Goal: Task Accomplishment & Management: Manage account settings

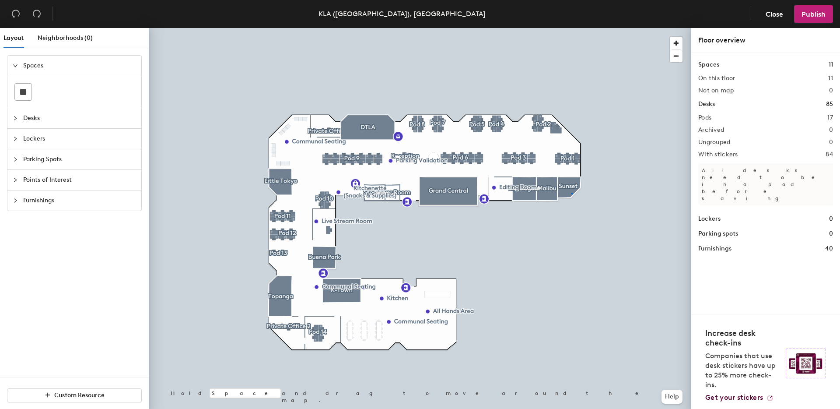
click at [571, 28] on div at bounding box center [420, 28] width 542 height 0
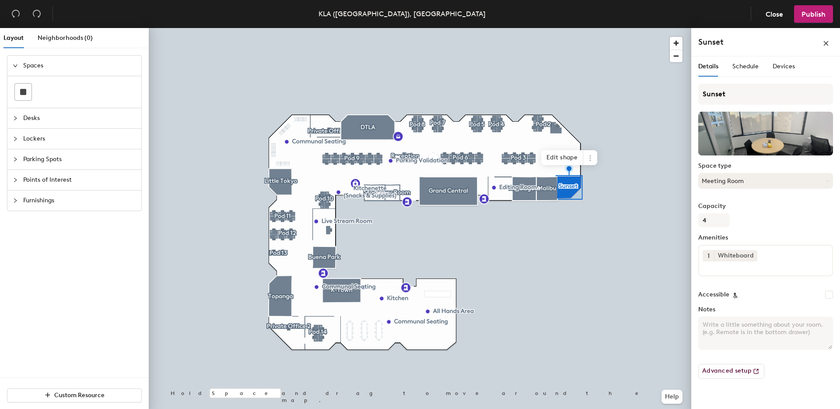
click at [755, 177] on button "Meeting Room" at bounding box center [765, 181] width 135 height 16
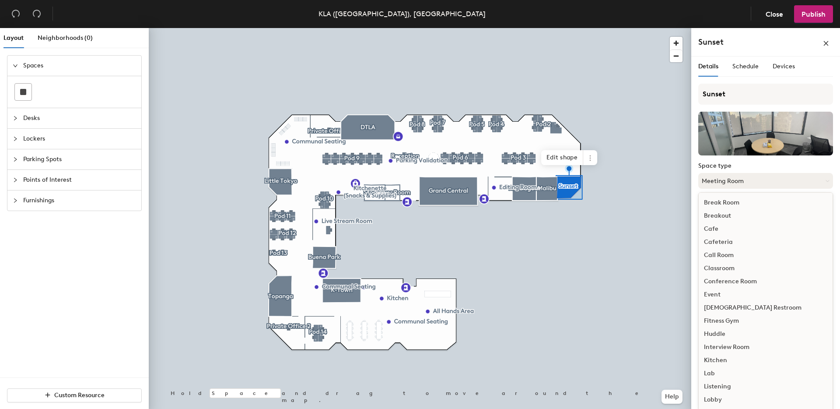
click at [755, 177] on button "Meeting Room" at bounding box center [765, 181] width 135 height 16
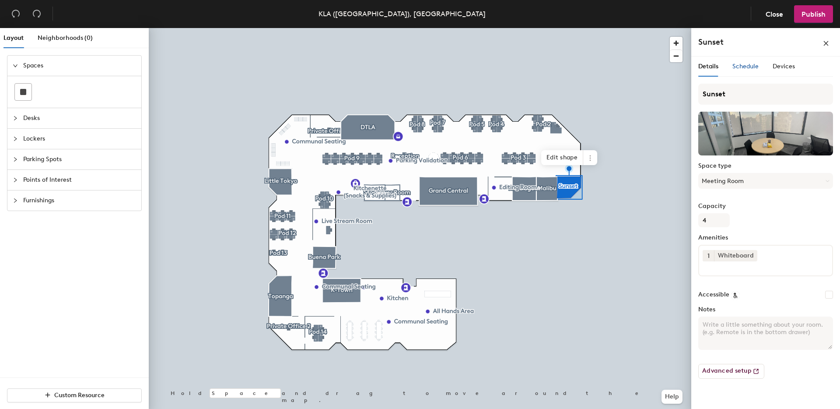
click at [743, 67] on span "Schedule" at bounding box center [745, 66] width 26 height 7
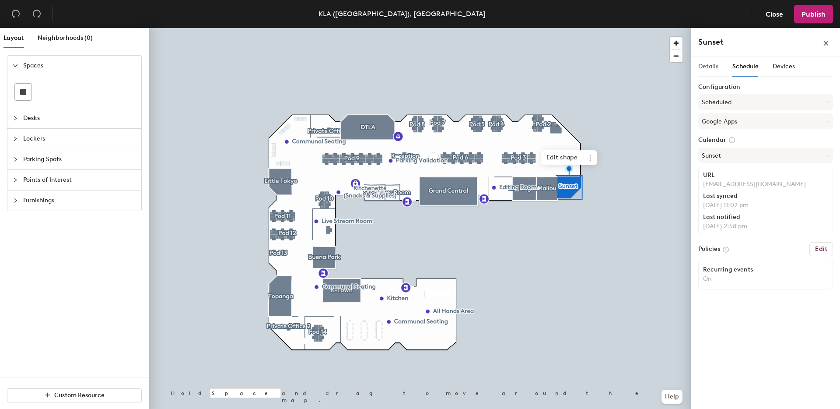
click at [717, 71] on div "Details" at bounding box center [708, 66] width 20 height 20
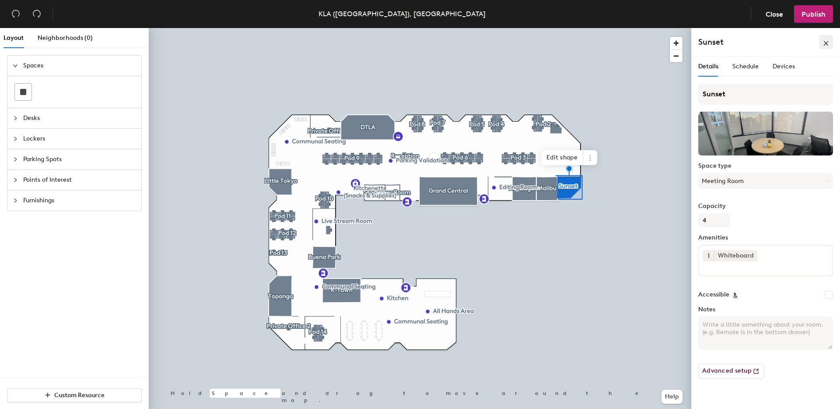
click at [826, 42] on icon "close" at bounding box center [826, 43] width 5 height 5
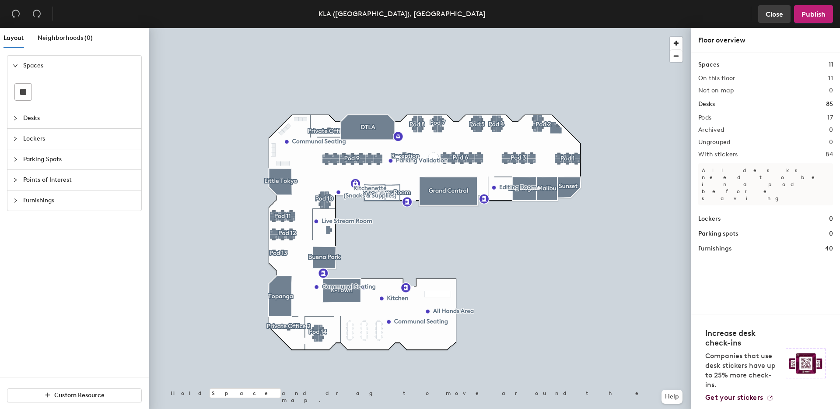
click at [774, 14] on span "Close" at bounding box center [773, 14] width 17 height 8
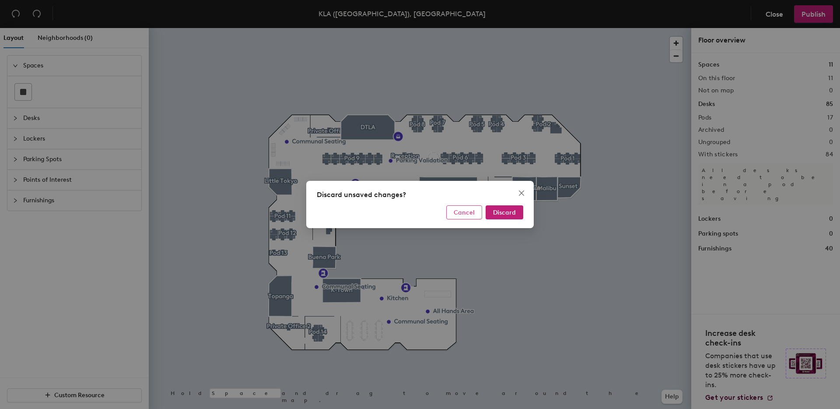
click at [472, 215] on span "Cancel" at bounding box center [464, 212] width 21 height 7
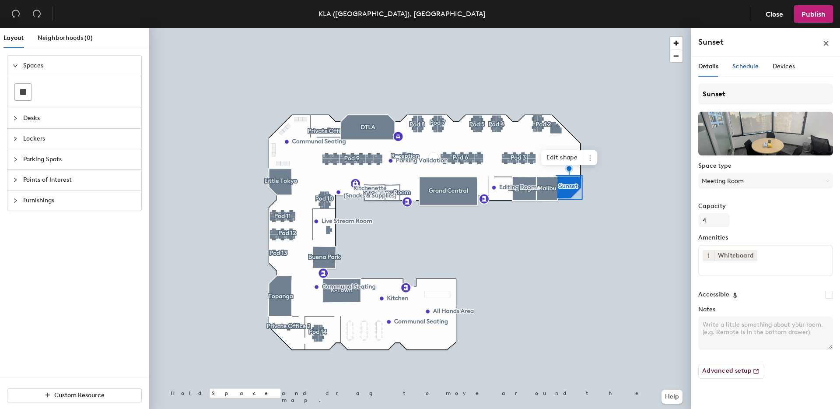
click at [736, 65] on span "Schedule" at bounding box center [745, 66] width 26 height 7
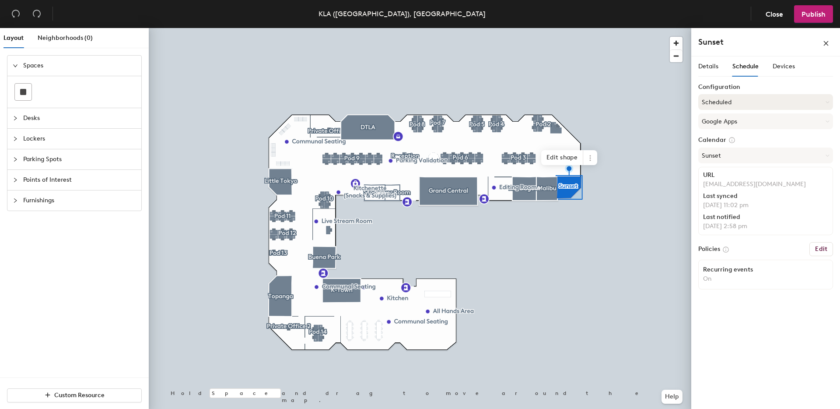
click at [726, 104] on button "Scheduled" at bounding box center [765, 102] width 135 height 16
click at [765, 150] on div "Request-only" at bounding box center [766, 149] width 134 height 13
click at [752, 126] on button "Google Apps" at bounding box center [765, 121] width 135 height 16
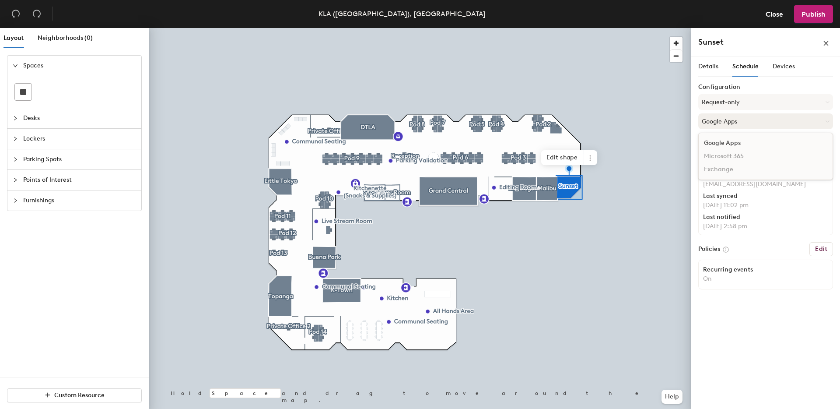
click at [752, 126] on button "Google Apps" at bounding box center [765, 121] width 135 height 16
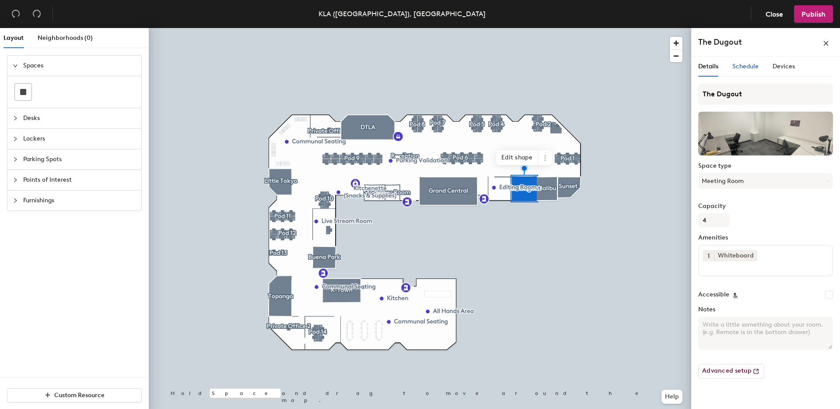
click at [736, 66] on span "Schedule" at bounding box center [745, 66] width 26 height 7
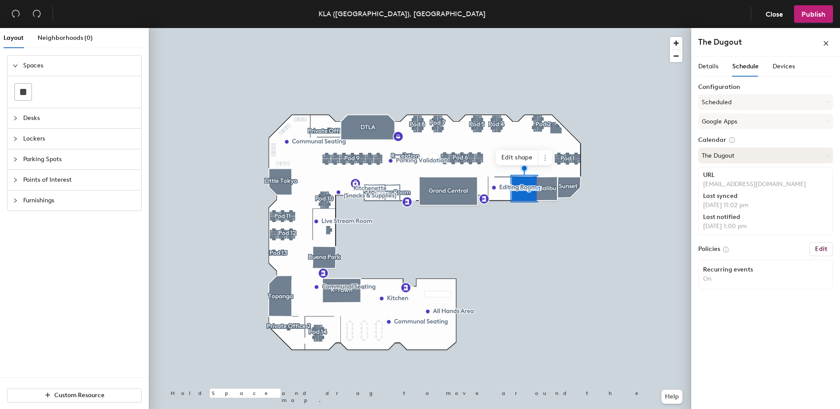
click at [734, 155] on button "The Dugout" at bounding box center [765, 155] width 135 height 16
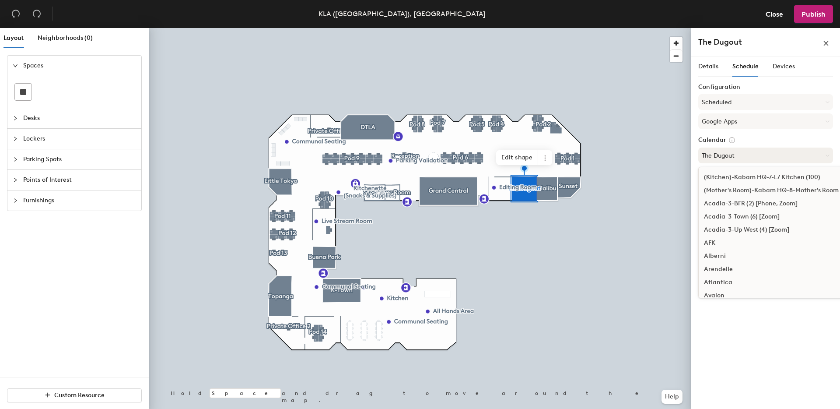
click at [734, 155] on button "The Dugout" at bounding box center [765, 155] width 135 height 16
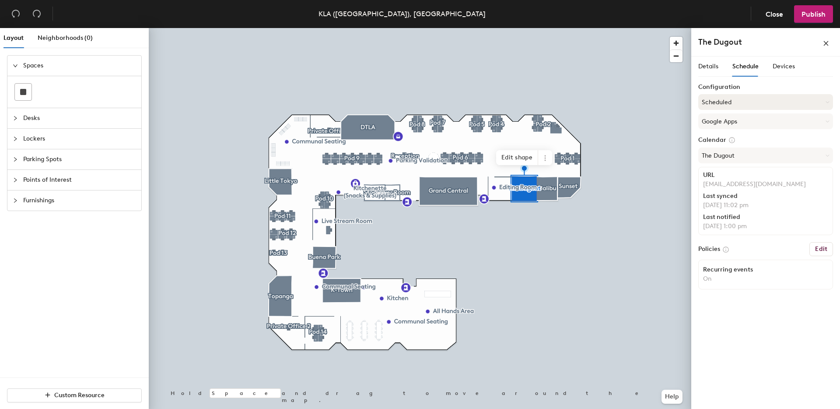
click at [741, 106] on button "Scheduled" at bounding box center [765, 102] width 135 height 16
click at [737, 149] on div "Request-only" at bounding box center [766, 149] width 134 height 13
click at [825, 41] on icon "close" at bounding box center [826, 43] width 6 height 6
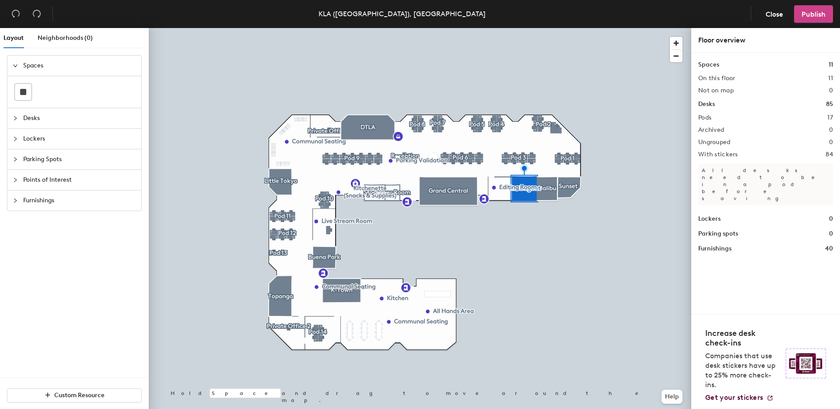
click at [806, 13] on span "Publish" at bounding box center [813, 14] width 24 height 8
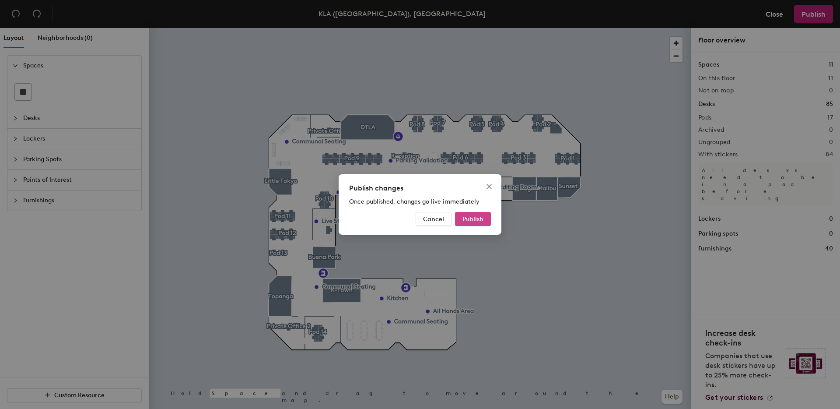
click at [479, 221] on span "Publish" at bounding box center [472, 218] width 21 height 7
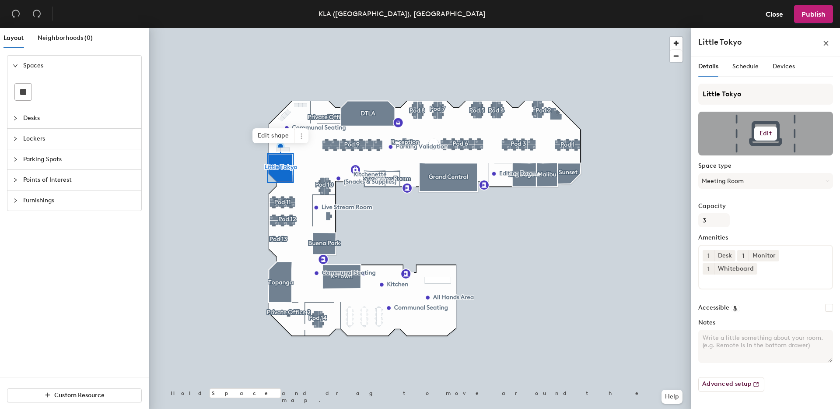
click at [763, 134] on h6 "Edit" at bounding box center [765, 133] width 12 height 7
click at [734, 156] on input "file" at bounding box center [773, 158] width 134 height 13
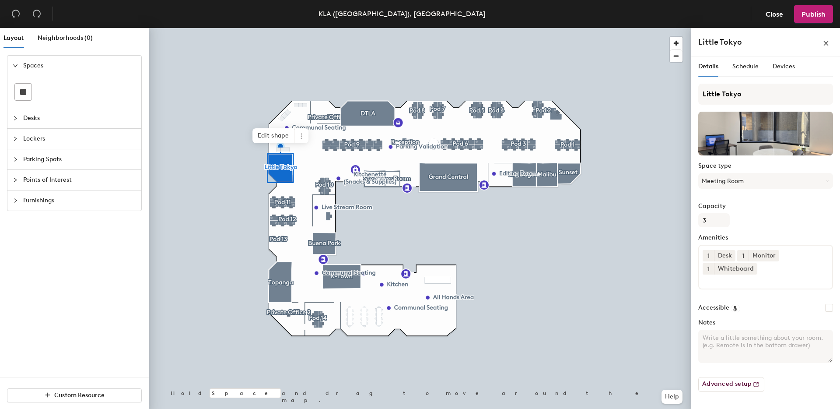
click at [776, 274] on input at bounding box center [742, 279] width 79 height 10
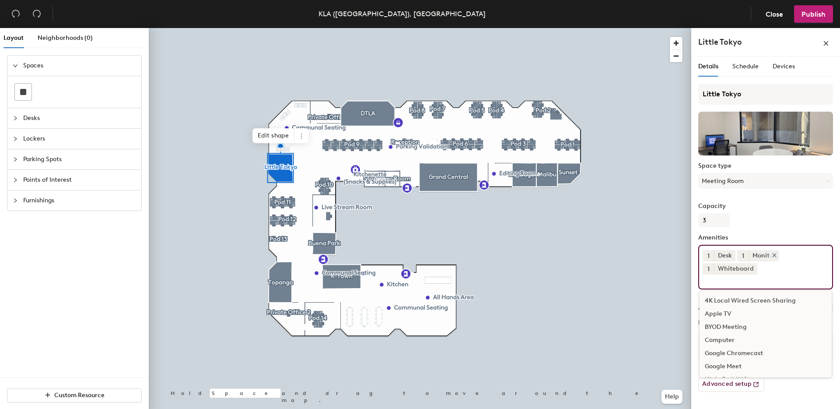
click at [773, 254] on icon at bounding box center [773, 254] width 3 height 3
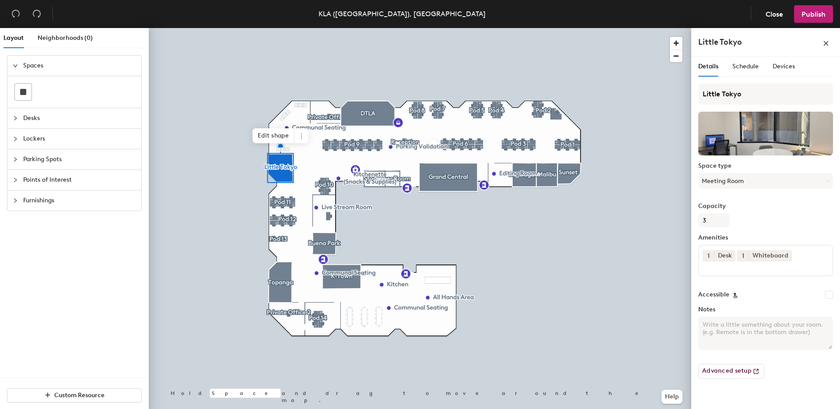
click at [777, 266] on input at bounding box center [742, 266] width 79 height 10
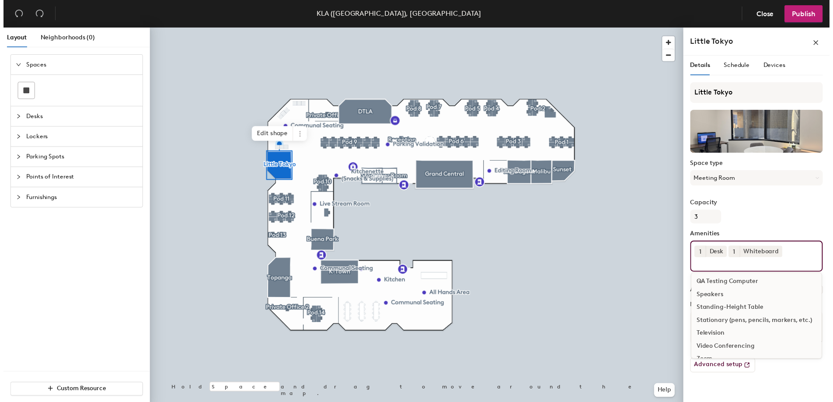
scroll to position [183, 0]
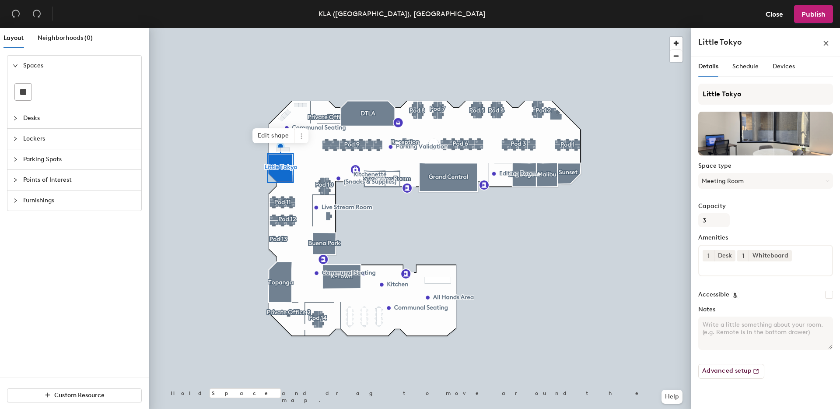
click at [340, 28] on div at bounding box center [420, 28] width 542 height 0
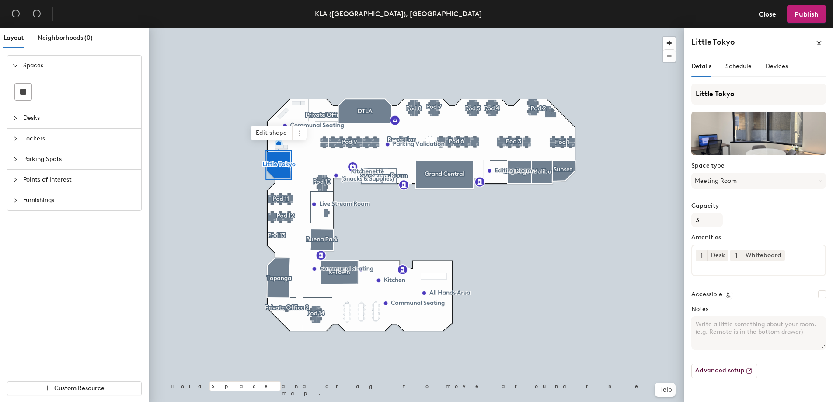
click at [722, 266] on input at bounding box center [735, 266] width 79 height 10
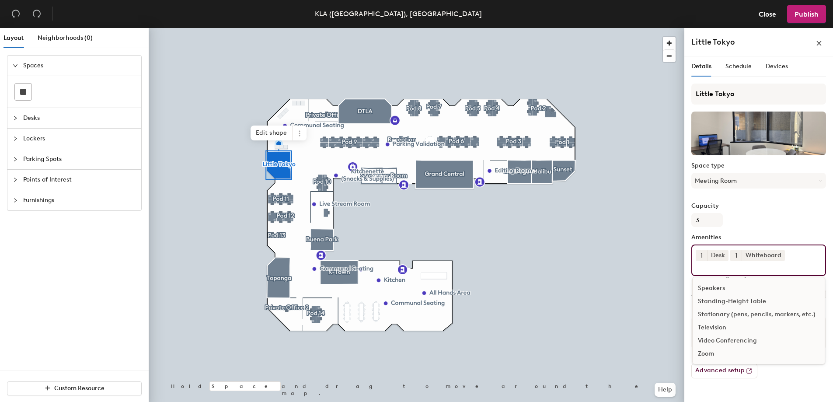
click at [720, 355] on div "Zoom" at bounding box center [759, 353] width 132 height 13
click at [732, 341] on div "Google Meet" at bounding box center [759, 338] width 132 height 13
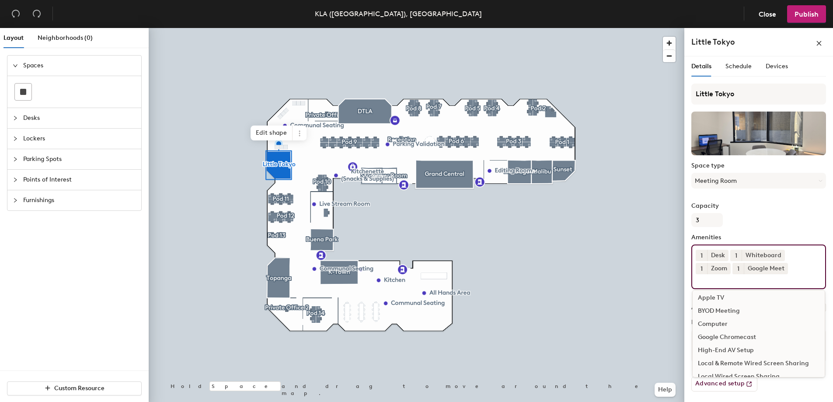
click at [759, 283] on input at bounding box center [735, 279] width 79 height 10
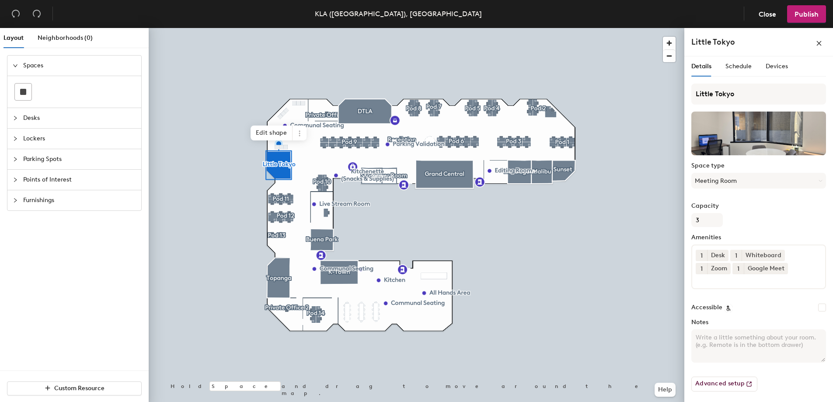
click at [785, 216] on div "Capacity 3" at bounding box center [759, 215] width 135 height 24
click at [808, 12] on span "Publish" at bounding box center [807, 14] width 24 height 8
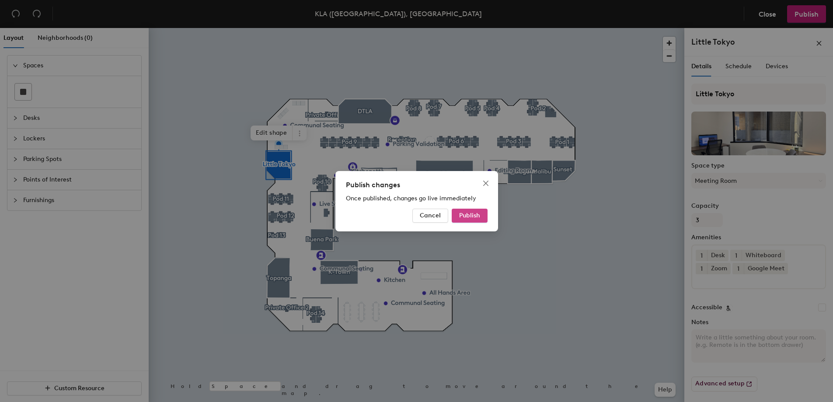
click at [479, 212] on span "Publish" at bounding box center [469, 215] width 21 height 7
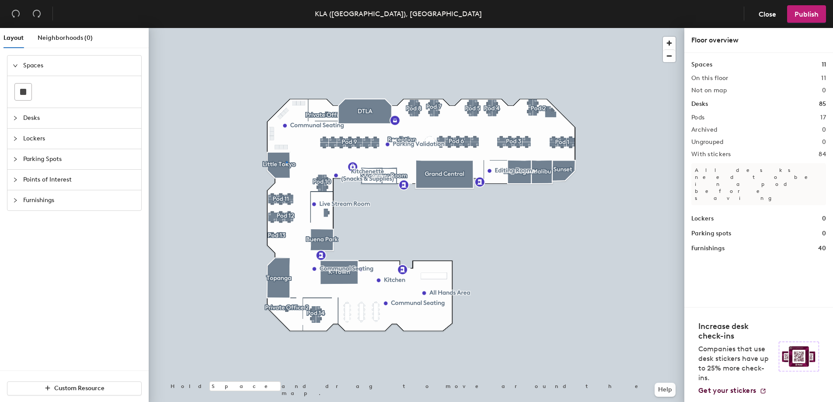
click at [286, 28] on div at bounding box center [417, 28] width 536 height 0
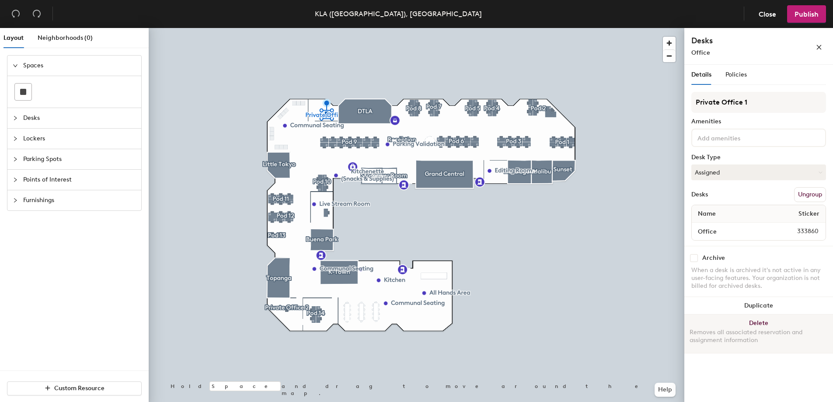
click at [764, 321] on button "Delete Removes all associated reservation and assignment information" at bounding box center [759, 334] width 149 height 38
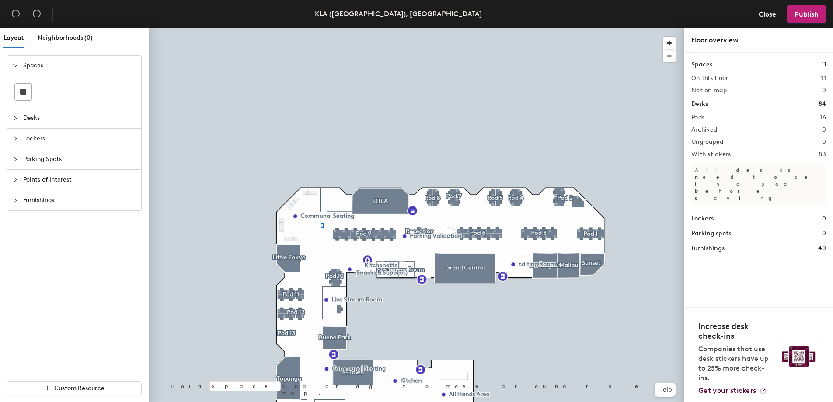
click at [322, 28] on div at bounding box center [417, 28] width 536 height 0
click at [52, 41] on span "Neighborhoods (0)" at bounding box center [65, 37] width 55 height 7
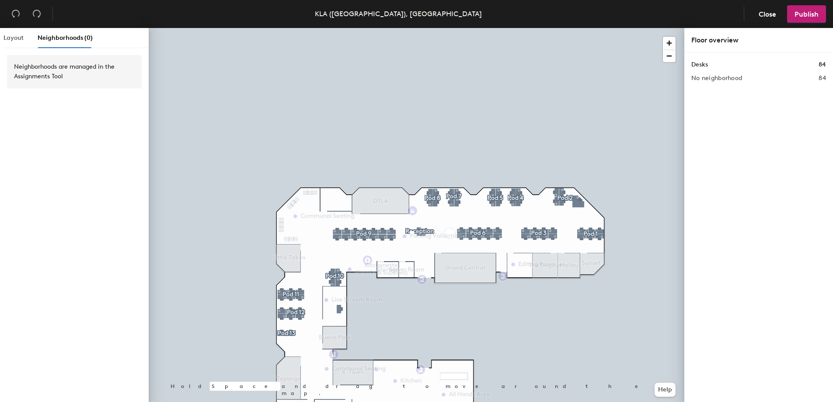
click at [16, 44] on div "Layout" at bounding box center [13, 38] width 20 height 20
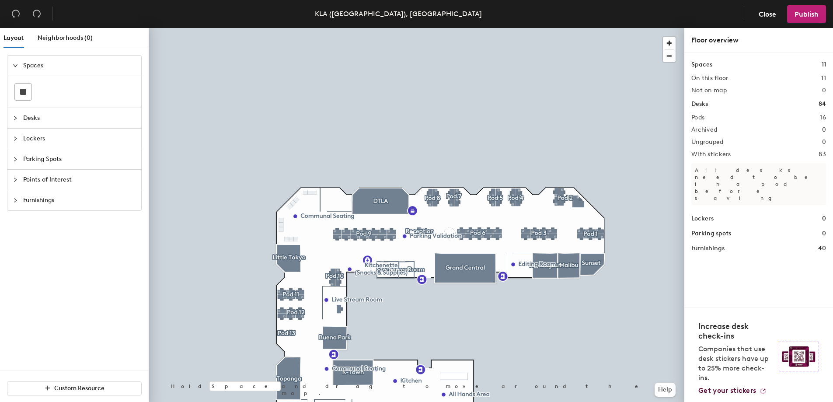
click at [14, 118] on icon "collapsed" at bounding box center [15, 117] width 5 height 5
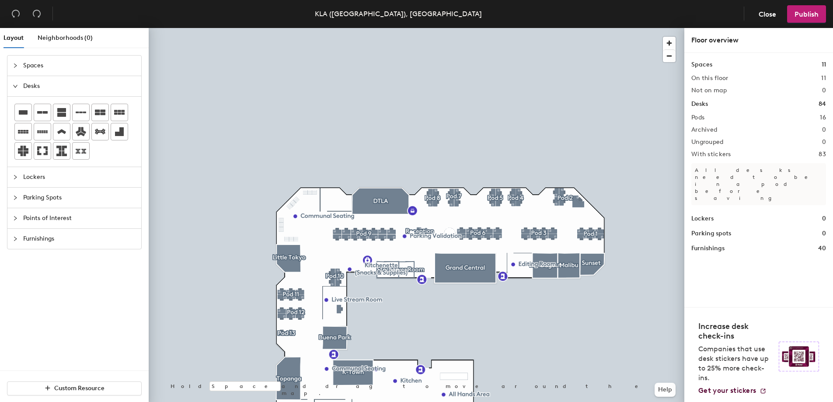
click at [14, 87] on icon "expanded" at bounding box center [15, 86] width 5 height 5
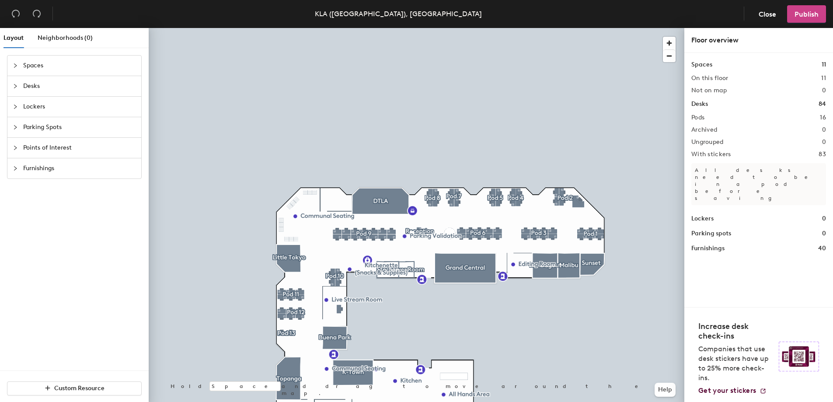
click at [813, 14] on span "Publish" at bounding box center [807, 14] width 24 height 8
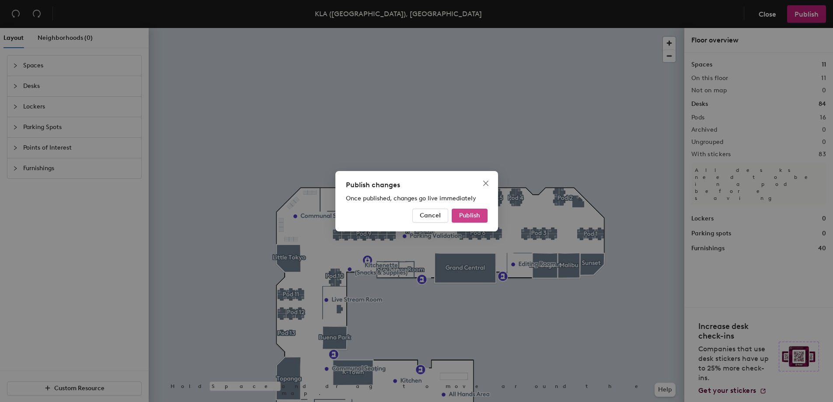
click at [472, 213] on span "Publish" at bounding box center [469, 215] width 21 height 7
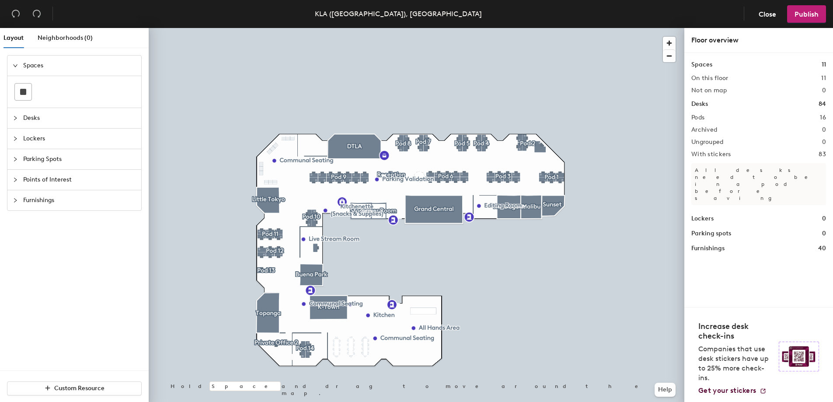
click at [48, 182] on span "Points of Interest" at bounding box center [79, 180] width 113 height 20
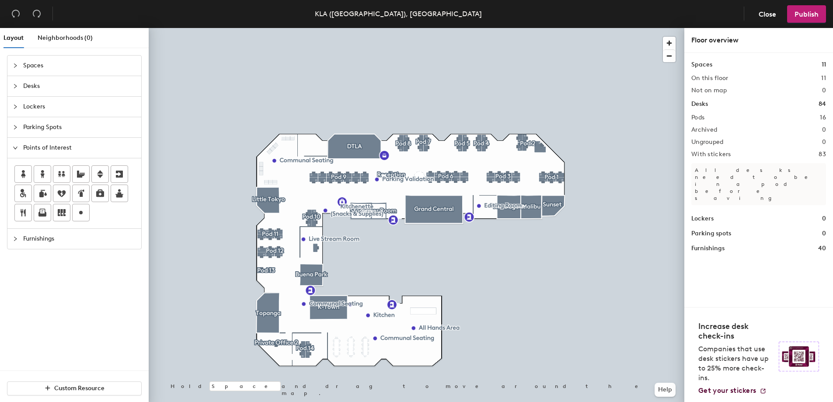
click at [38, 143] on span "Points of Interest" at bounding box center [79, 148] width 113 height 20
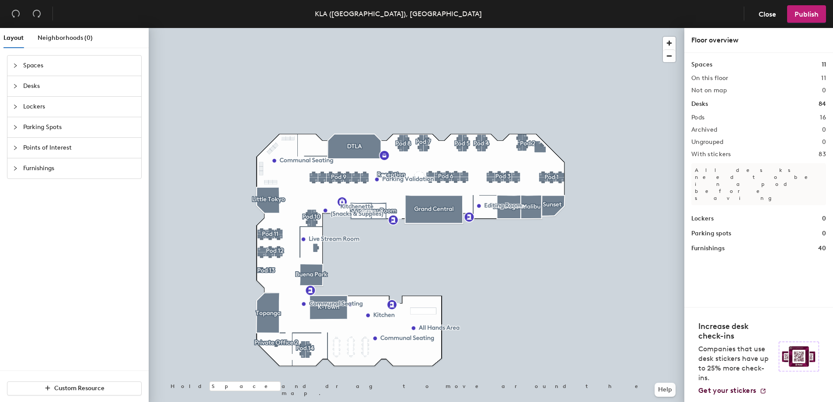
click at [41, 173] on span "Furnishings" at bounding box center [79, 168] width 113 height 20
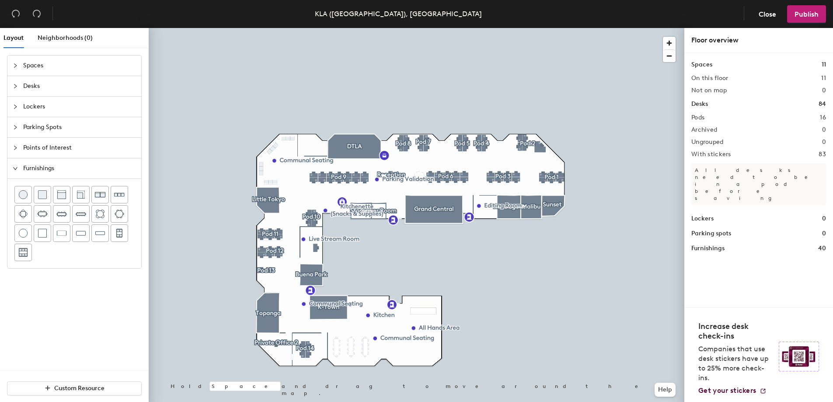
click at [41, 173] on span "Furnishings" at bounding box center [79, 168] width 113 height 20
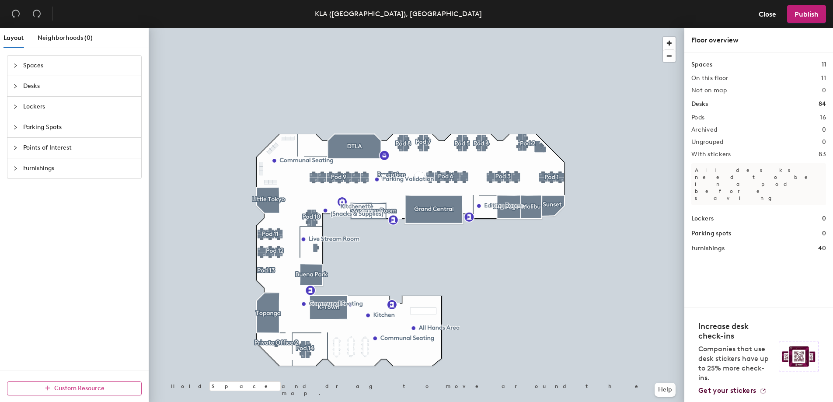
click at [97, 383] on button "Custom Resource" at bounding box center [74, 388] width 135 height 14
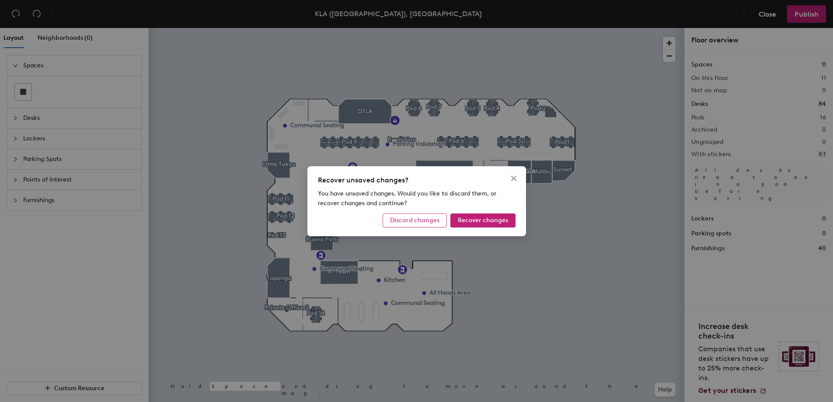
click at [437, 221] on span "Discard changes" at bounding box center [414, 220] width 49 height 7
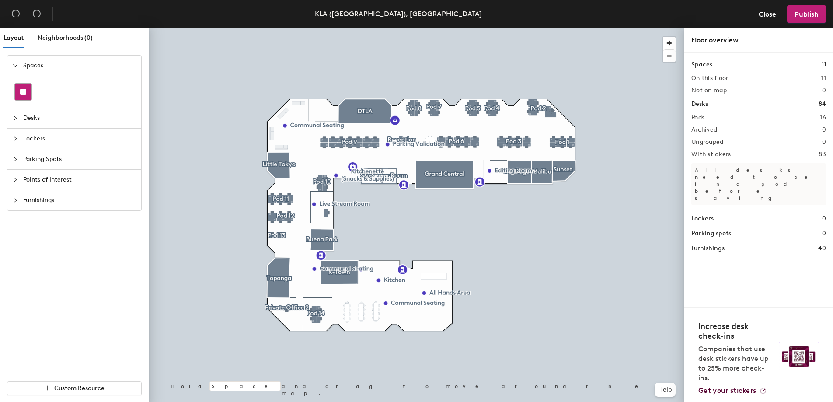
click at [24, 94] on rect at bounding box center [23, 92] width 6 height 6
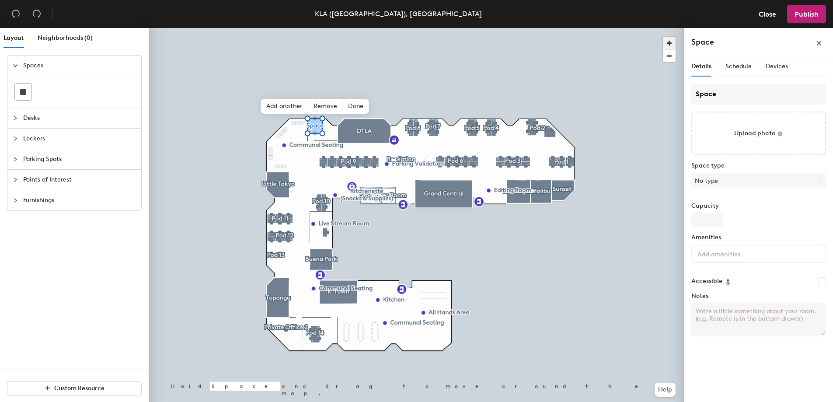
click at [666, 44] on span "button" at bounding box center [669, 43] width 13 height 13
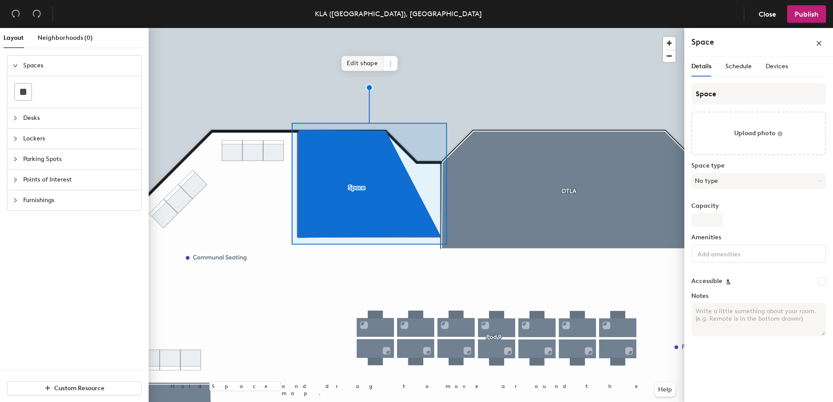
click at [371, 63] on span "Edit shape" at bounding box center [363, 63] width 42 height 15
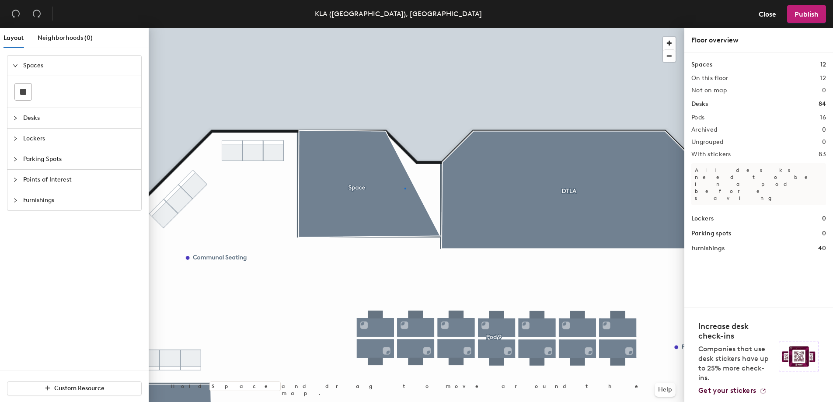
click at [405, 28] on div at bounding box center [417, 28] width 536 height 0
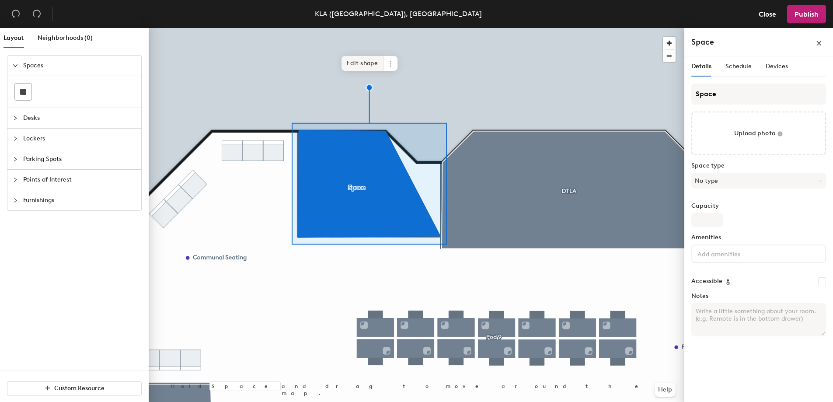
click at [364, 62] on span "Edit shape" at bounding box center [363, 63] width 42 height 15
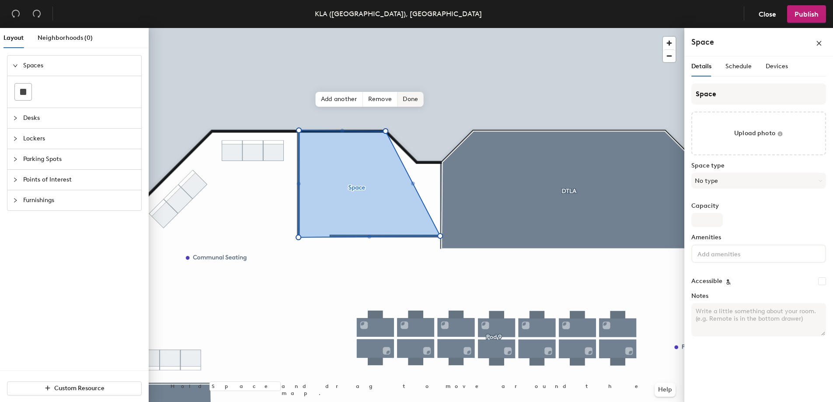
click at [412, 104] on span "Done" at bounding box center [411, 99] width 26 height 15
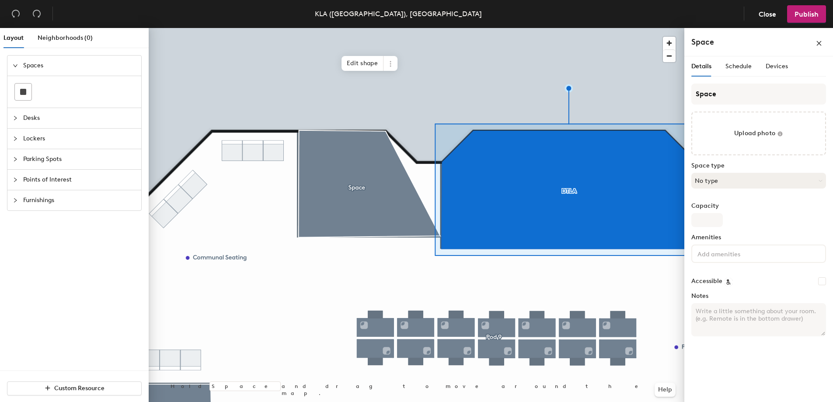
click at [777, 178] on button "No type" at bounding box center [759, 181] width 135 height 16
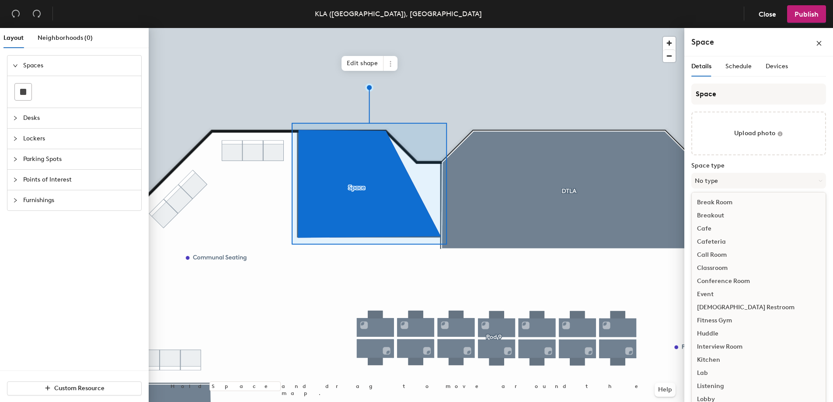
scroll to position [196, 0]
click at [727, 241] on div "Meeting Room" at bounding box center [759, 242] width 134 height 13
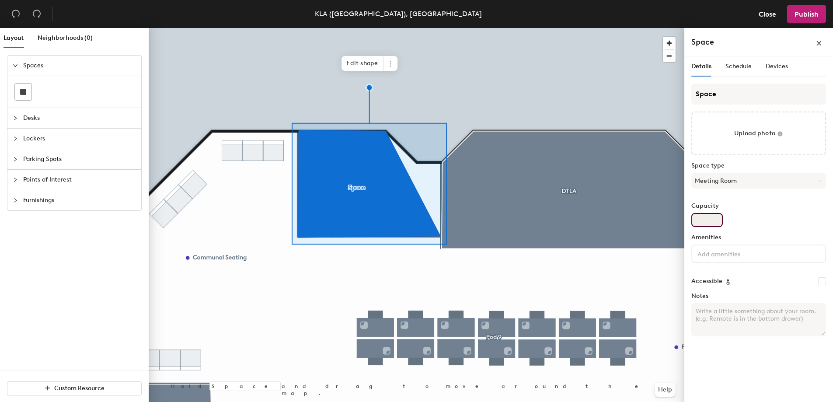
click at [706, 225] on input "Capacity" at bounding box center [707, 220] width 31 height 14
type input "3"
click at [799, 217] on div "Capacity 3" at bounding box center [759, 215] width 135 height 24
click at [764, 252] on input at bounding box center [735, 253] width 79 height 10
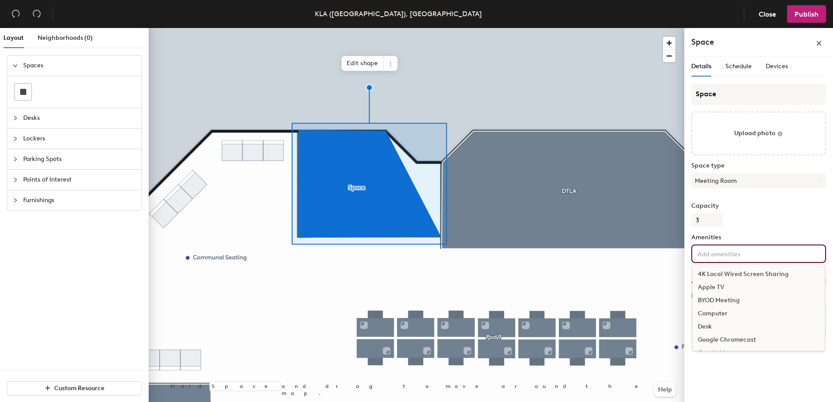
scroll to position [209, 0]
click at [760, 227] on div "Space Upload photo Space type Meeting Room Capacity 3 Amenities 4K Local Wired …" at bounding box center [759, 214] width 135 height 260
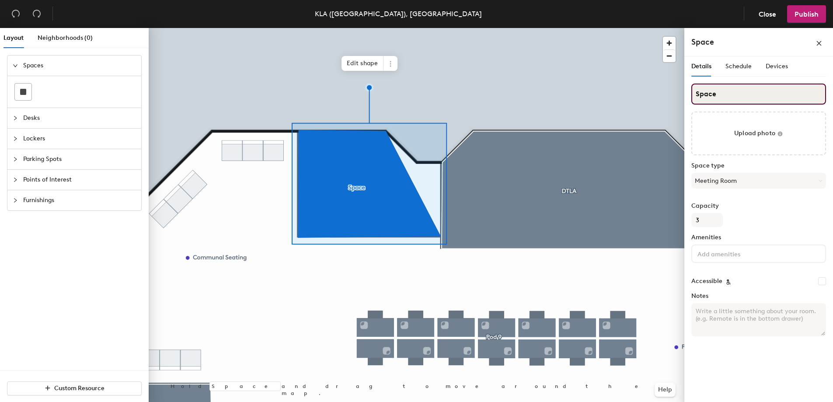
click at [719, 96] on input "Space" at bounding box center [759, 94] width 135 height 21
click at [682, 95] on div "Layout Neighborhoods (0) Spaces Desks Lockers Parking Spots Points of Interest …" at bounding box center [416, 216] width 833 height 377
type input "Dodger Stadium"
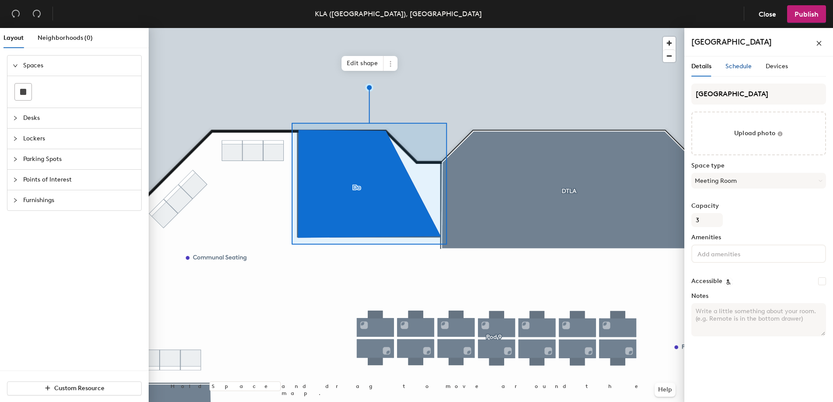
click at [749, 69] on span "Schedule" at bounding box center [739, 66] width 26 height 7
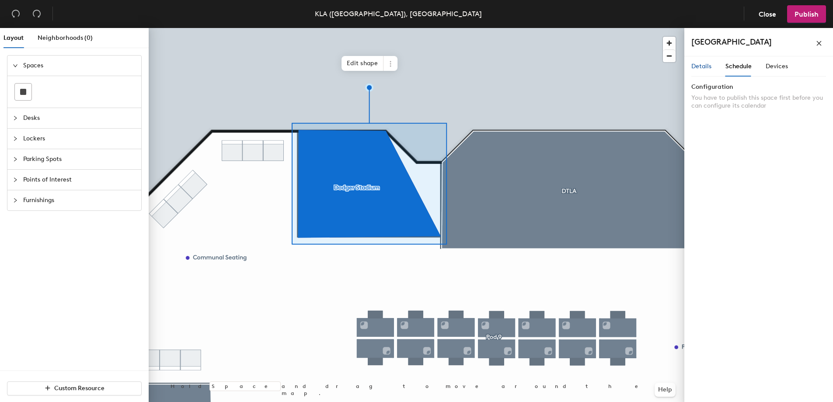
click at [709, 69] on span "Details" at bounding box center [702, 66] width 20 height 7
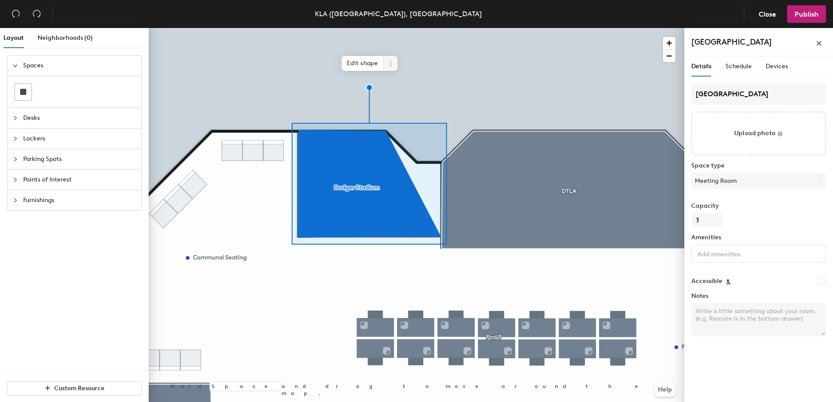
click at [391, 63] on icon at bounding box center [390, 63] width 1 height 1
click at [391, 63] on icon at bounding box center [390, 63] width 7 height 7
click at [370, 63] on span "Edit shape" at bounding box center [363, 63] width 42 height 15
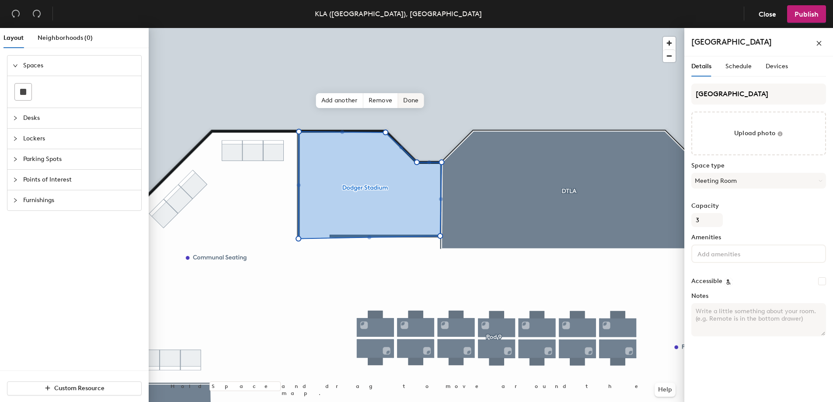
click at [412, 99] on span "Done" at bounding box center [411, 100] width 26 height 15
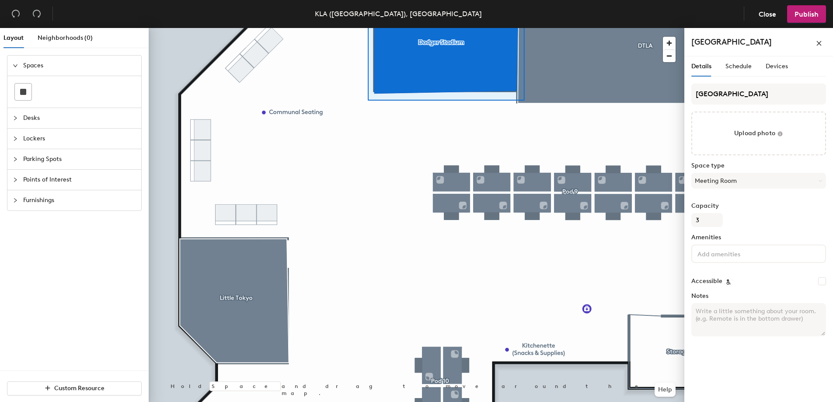
click at [727, 257] on input at bounding box center [735, 253] width 79 height 10
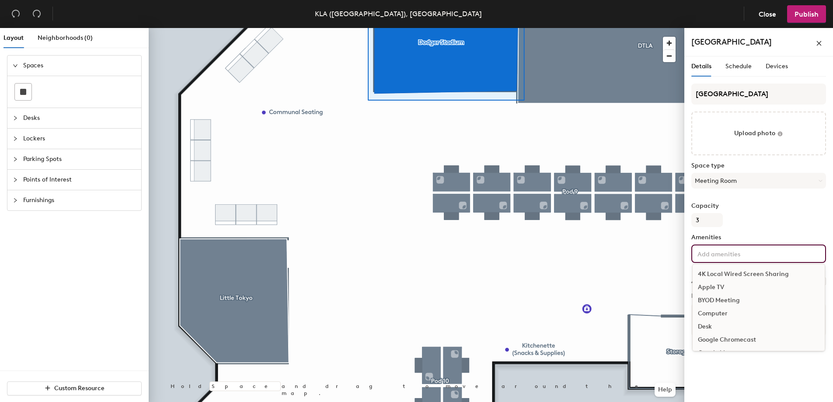
type input "m"
click at [713, 303] on div "Monitor" at bounding box center [759, 302] width 132 height 13
click at [778, 224] on div "Capacity 3" at bounding box center [759, 215] width 135 height 24
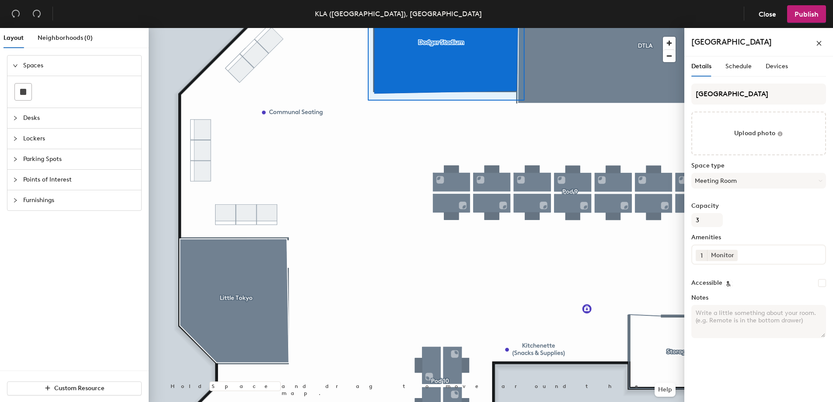
click at [762, 259] on div "1 Monitor" at bounding box center [759, 255] width 135 height 20
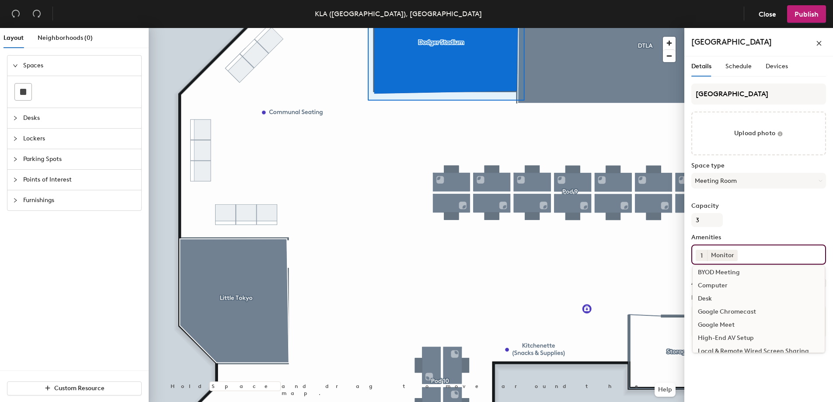
scroll to position [31, 0]
click at [711, 299] on div "Desk" at bounding box center [759, 297] width 132 height 13
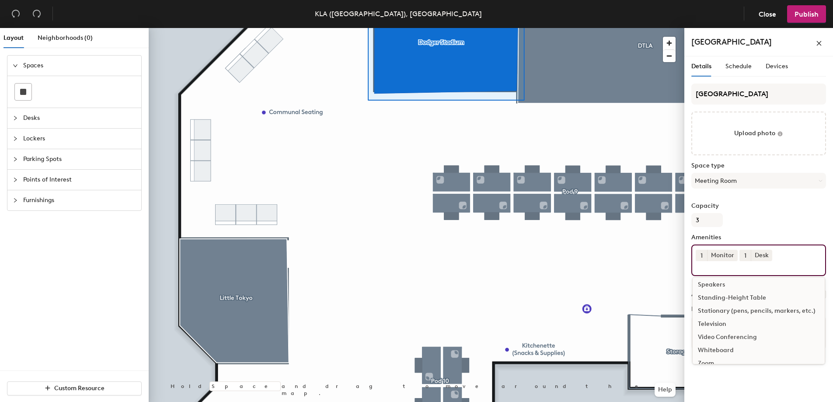
scroll to position [183, 0]
click at [734, 340] on div "Whiteboard" at bounding box center [759, 340] width 132 height 13
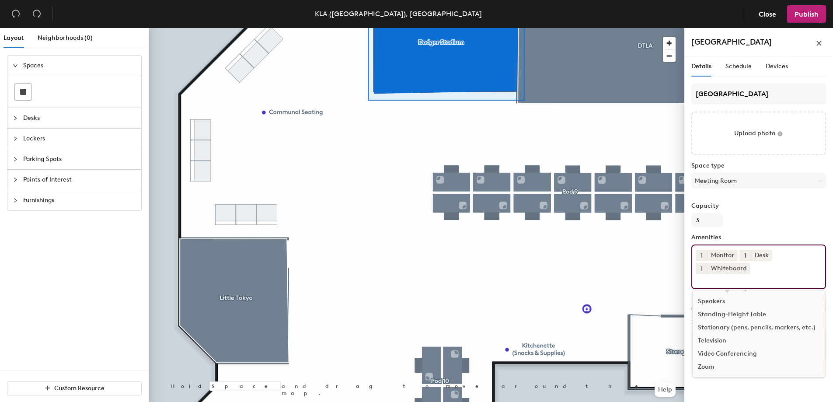
scroll to position [170, 0]
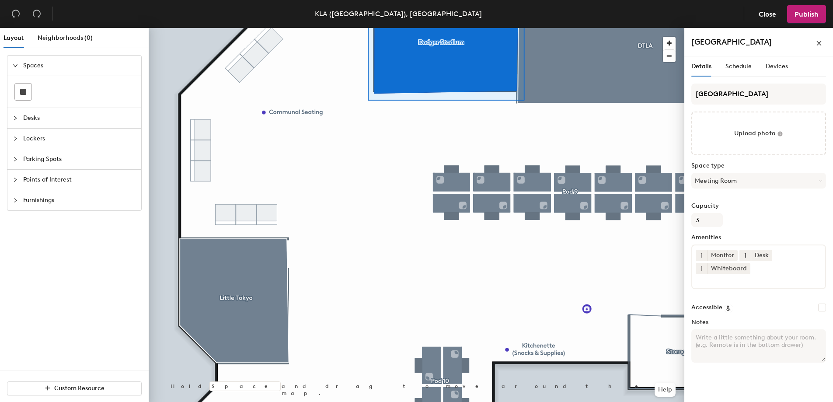
click at [801, 205] on label "Capacity" at bounding box center [759, 206] width 135 height 7
click at [723, 213] on input "3" at bounding box center [707, 220] width 31 height 14
click at [805, 3] on header "KLA (Los Angeles), Suite 1100 Close Publish" at bounding box center [416, 14] width 833 height 28
click at [807, 14] on span "Publish" at bounding box center [807, 14] width 24 height 8
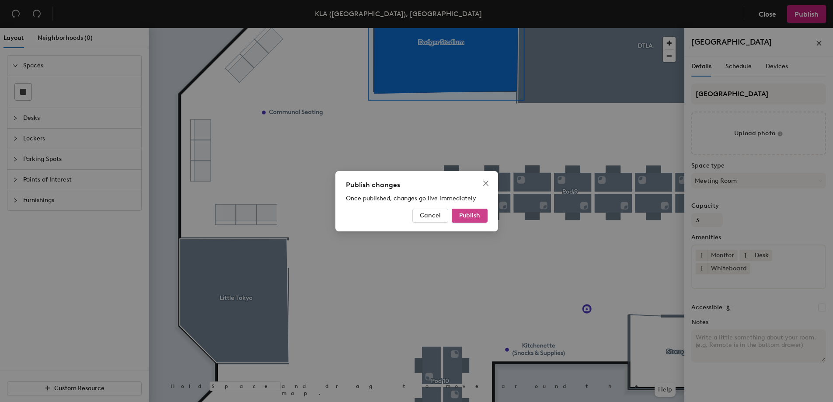
click at [464, 216] on span "Publish" at bounding box center [469, 215] width 21 height 7
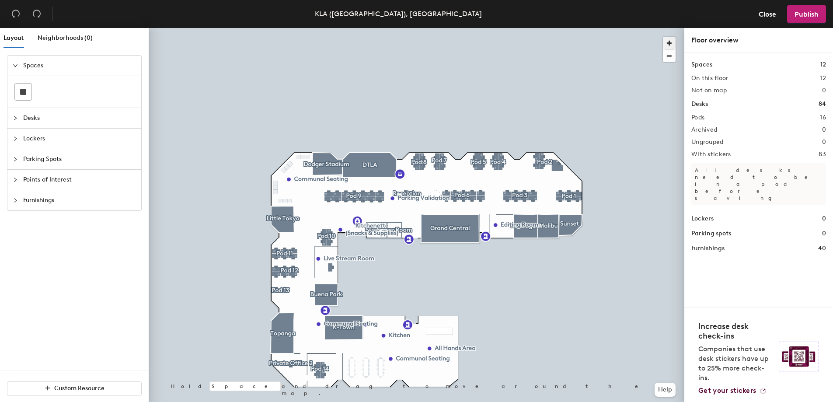
click at [671, 42] on span "button" at bounding box center [669, 43] width 13 height 13
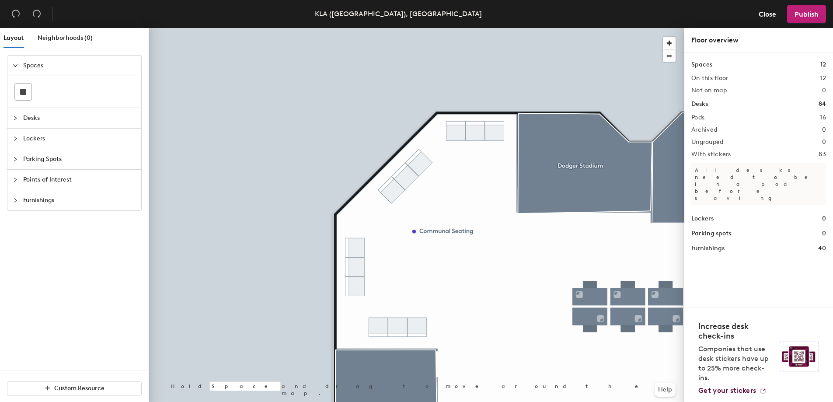
click at [355, 28] on div at bounding box center [417, 28] width 536 height 0
click at [400, 28] on div at bounding box center [417, 28] width 536 height 0
click at [18, 200] on div at bounding box center [18, 201] width 10 height 10
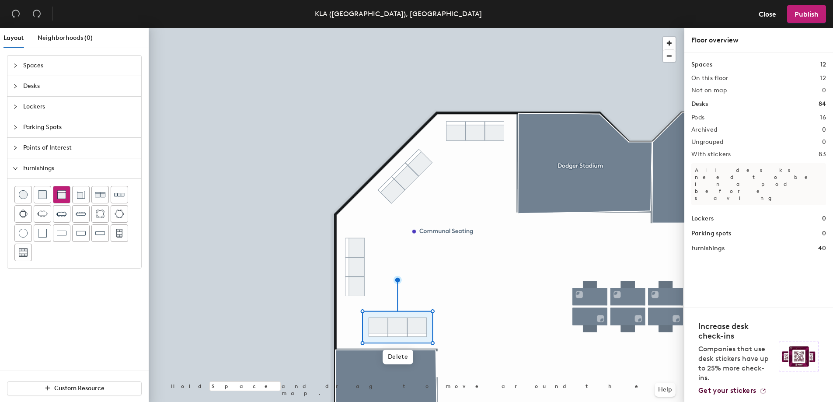
click at [66, 199] on div at bounding box center [61, 194] width 17 height 17
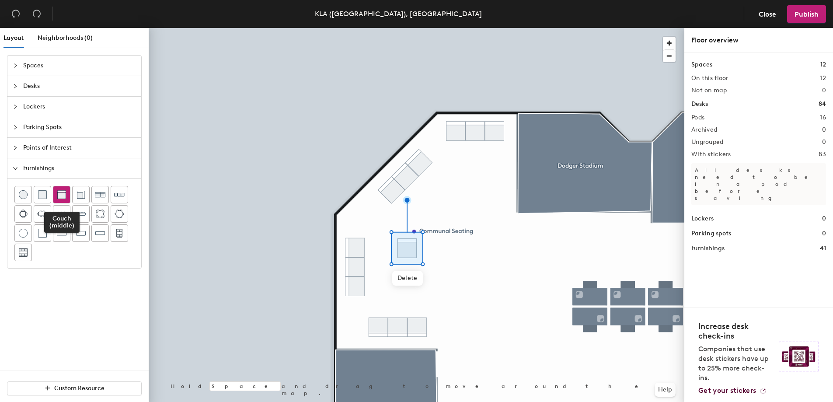
click at [66, 194] on img at bounding box center [61, 194] width 9 height 9
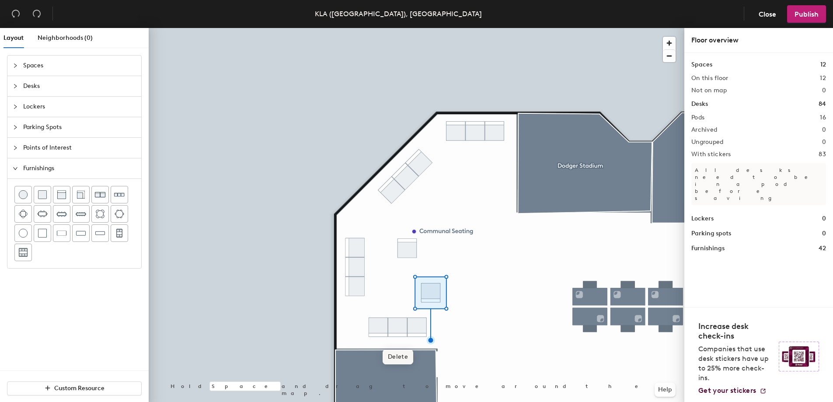
click at [400, 357] on span "Delete" at bounding box center [398, 357] width 31 height 15
click at [355, 28] on div at bounding box center [417, 28] width 536 height 0
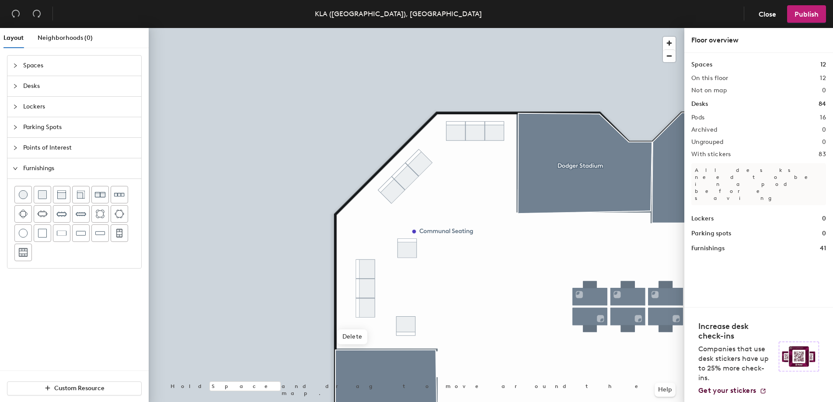
click at [405, 28] on div at bounding box center [417, 28] width 536 height 0
click at [408, 28] on div at bounding box center [417, 28] width 536 height 0
click at [423, 28] on div at bounding box center [417, 28] width 536 height 0
click at [411, 227] on span "Delete" at bounding box center [405, 224] width 31 height 15
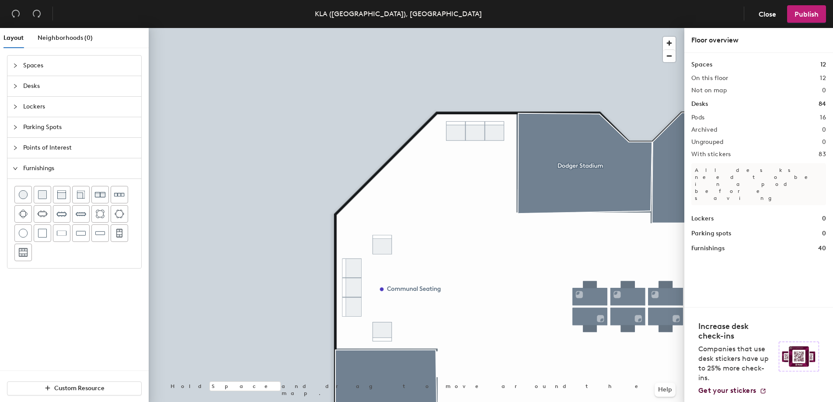
click at [477, 28] on div at bounding box center [417, 28] width 536 height 0
click at [475, 162] on span "Delete" at bounding box center [475, 161] width 31 height 15
click at [61, 196] on img at bounding box center [61, 194] width 9 height 9
click at [494, 28] on div at bounding box center [417, 28] width 536 height 0
click at [473, 28] on div at bounding box center [417, 28] width 536 height 0
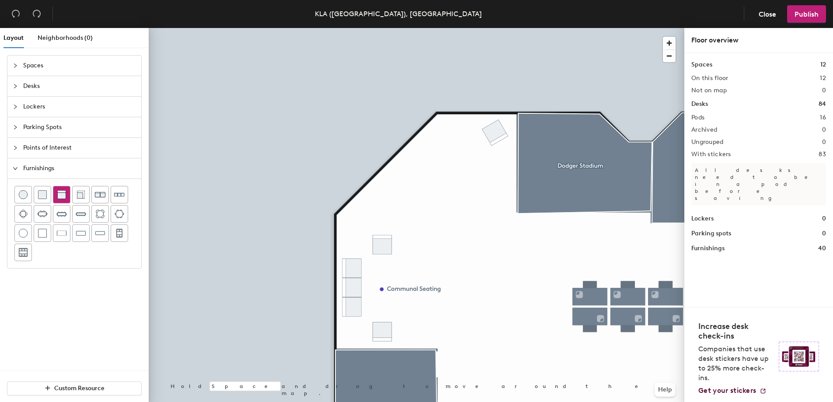
click at [63, 196] on img at bounding box center [61, 194] width 9 height 9
click at [493, 28] on div at bounding box center [417, 28] width 536 height 0
click at [457, 28] on div at bounding box center [417, 28] width 536 height 0
click at [496, 28] on div at bounding box center [417, 28] width 536 height 0
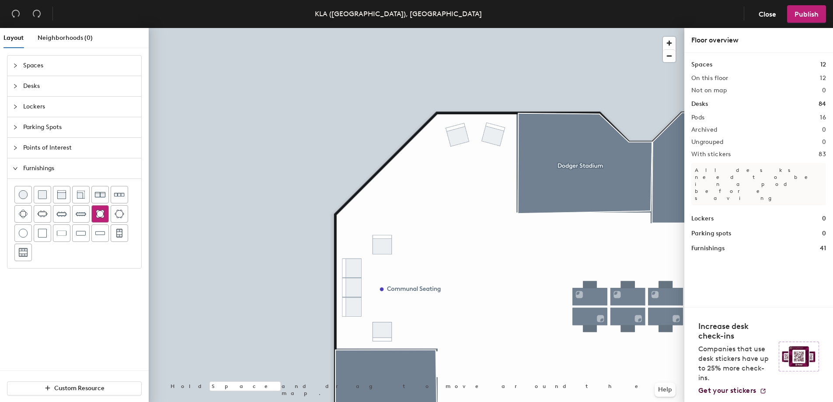
click at [99, 215] on img at bounding box center [100, 214] width 9 height 9
click at [556, 28] on div at bounding box center [417, 28] width 536 height 0
click at [558, 182] on span "Delete" at bounding box center [555, 177] width 31 height 15
click at [562, 28] on div at bounding box center [417, 28] width 536 height 0
click at [561, 164] on span "Delete" at bounding box center [560, 168] width 31 height 15
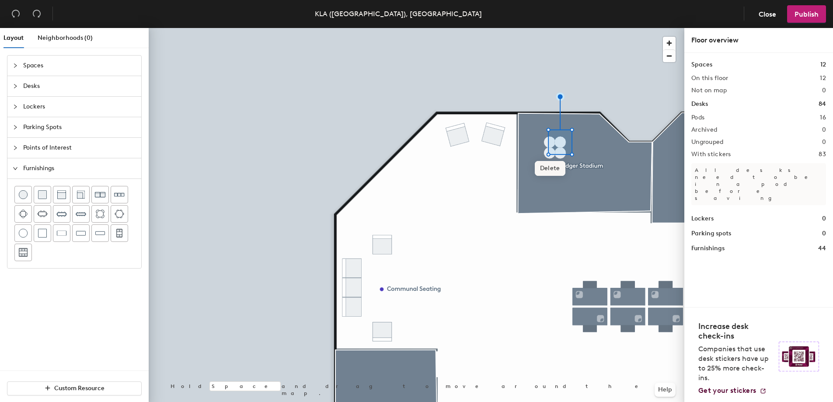
click at [553, 171] on span "Delete" at bounding box center [550, 168] width 31 height 15
click at [554, 182] on span "Delete" at bounding box center [550, 179] width 31 height 15
click at [560, 28] on div at bounding box center [417, 28] width 536 height 0
click at [555, 179] on span "Delete" at bounding box center [560, 179] width 31 height 15
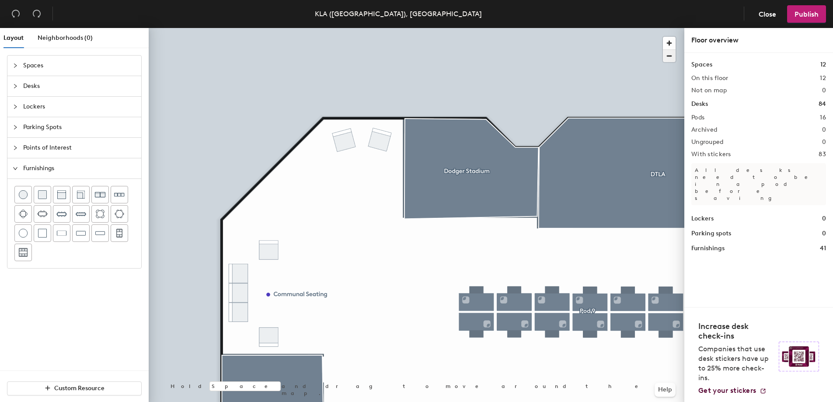
click at [670, 56] on span "button" at bounding box center [669, 56] width 13 height 12
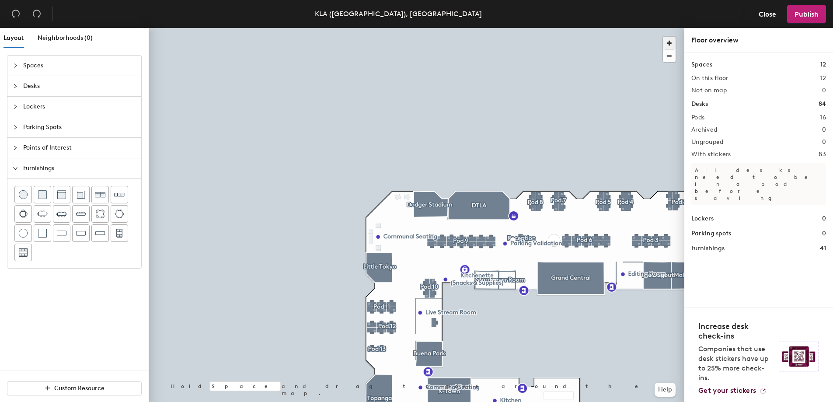
click at [670, 45] on span "button" at bounding box center [669, 43] width 13 height 13
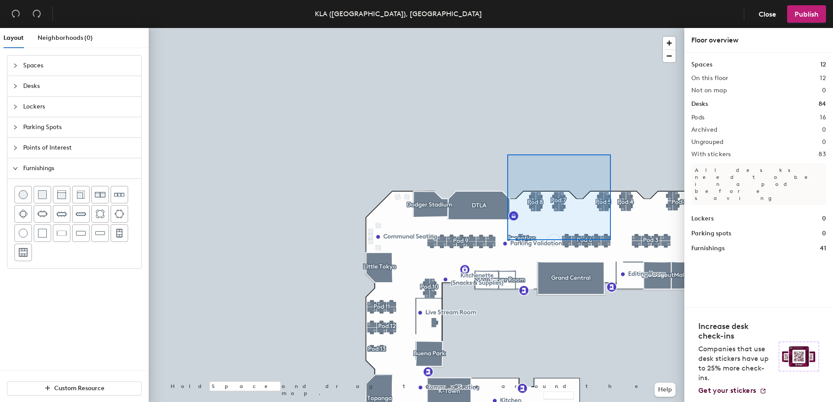
click at [505, 28] on div at bounding box center [417, 28] width 536 height 0
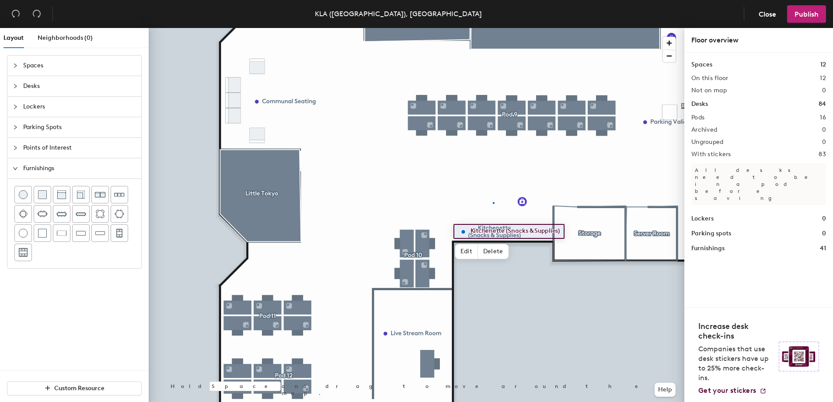
click at [493, 28] on div at bounding box center [417, 28] width 536 height 0
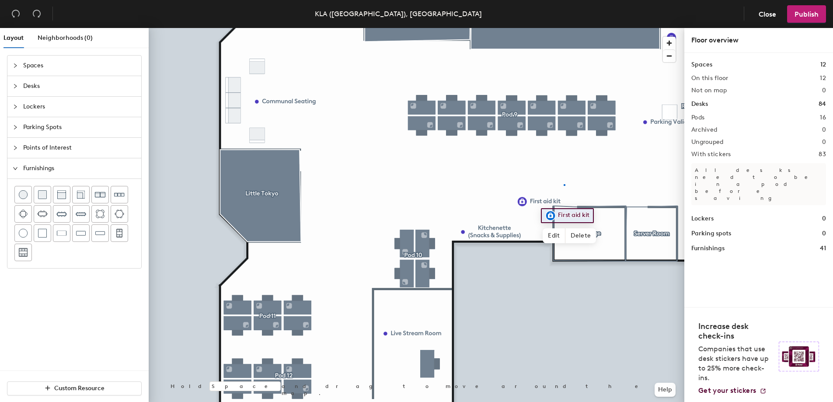
click at [564, 28] on div at bounding box center [417, 28] width 536 height 0
click at [549, 28] on div at bounding box center [417, 28] width 536 height 0
click at [611, 28] on div at bounding box center [417, 28] width 536 height 0
click at [640, 28] on div at bounding box center [417, 28] width 536 height 0
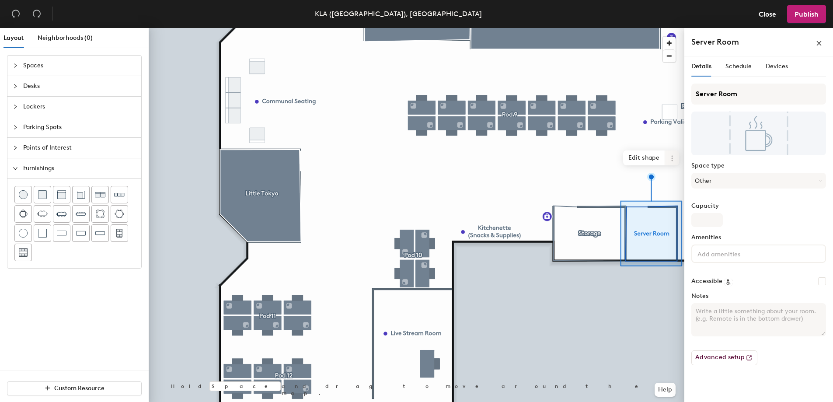
click at [670, 157] on icon at bounding box center [672, 158] width 7 height 7
click at [595, 28] on div at bounding box center [417, 28] width 536 height 0
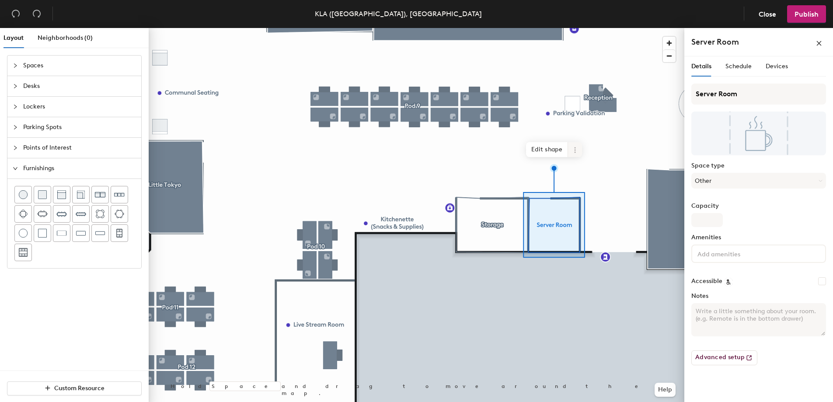
click at [572, 151] on icon at bounding box center [575, 150] width 7 height 7
click at [579, 204] on span "Delete" at bounding box center [607, 199] width 78 height 15
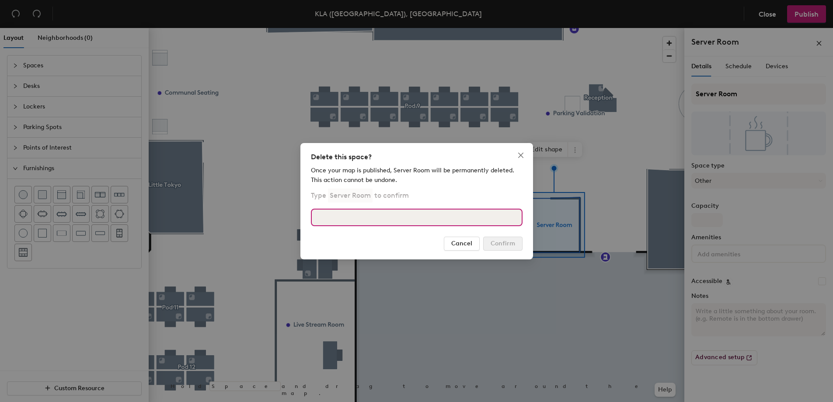
click at [465, 223] on input at bounding box center [417, 217] width 212 height 17
click at [464, 223] on input at bounding box center [417, 217] width 212 height 17
type input "a"
type input "Server Room"
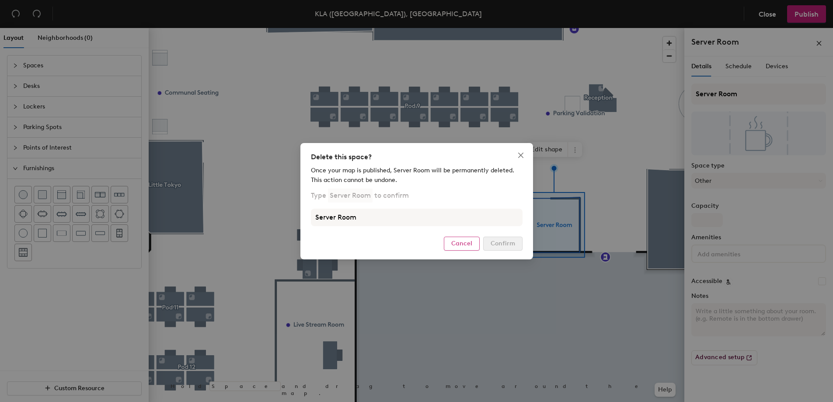
click at [466, 240] on span "Cancel" at bounding box center [461, 243] width 21 height 7
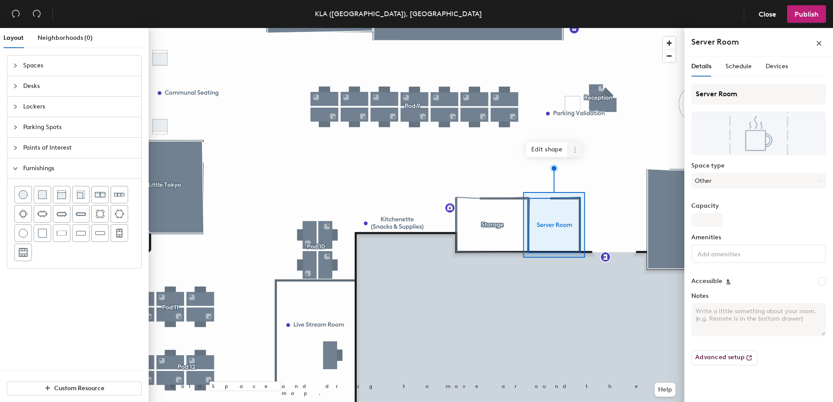
click at [575, 150] on icon at bounding box center [574, 149] width 1 height 1
click at [588, 197] on span "Delete" at bounding box center [607, 199] width 78 height 15
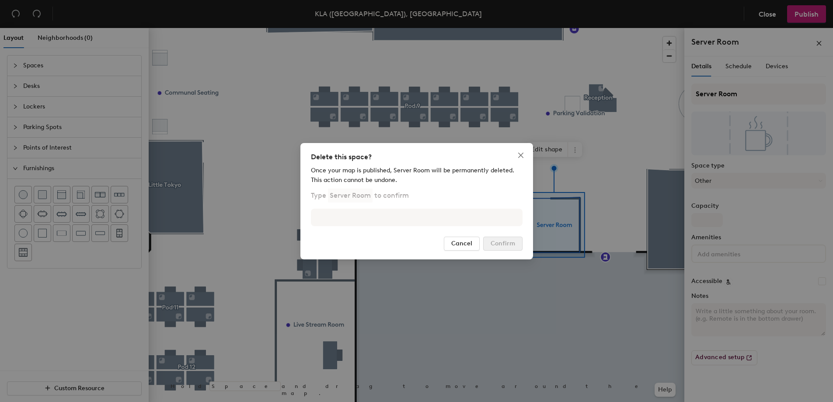
click at [440, 228] on div "Once your map is published, Server Room will be permanently deleted. This actio…" at bounding box center [417, 199] width 212 height 66
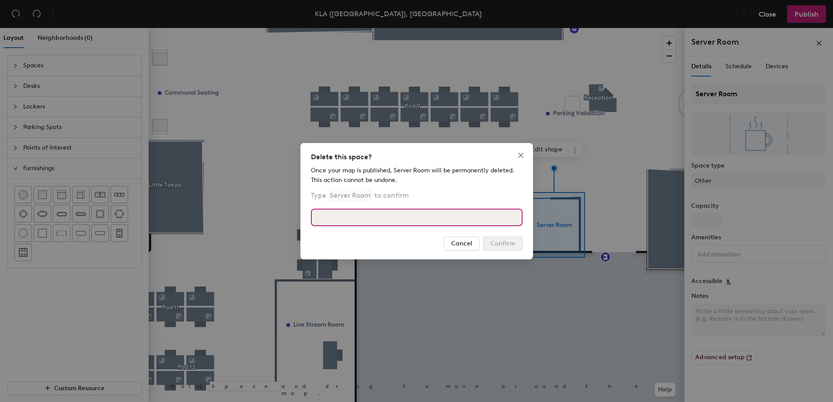
click at [443, 222] on input at bounding box center [417, 217] width 212 height 17
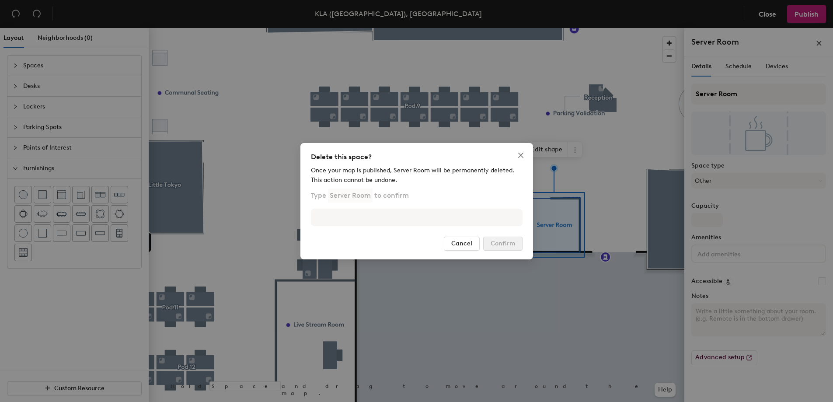
click at [388, 202] on p "Type Server Room to confirm" at bounding box center [360, 196] width 98 height 14
click at [390, 227] on div "Once your map is published, Server Room will be permanently deleted. This actio…" at bounding box center [417, 199] width 212 height 66
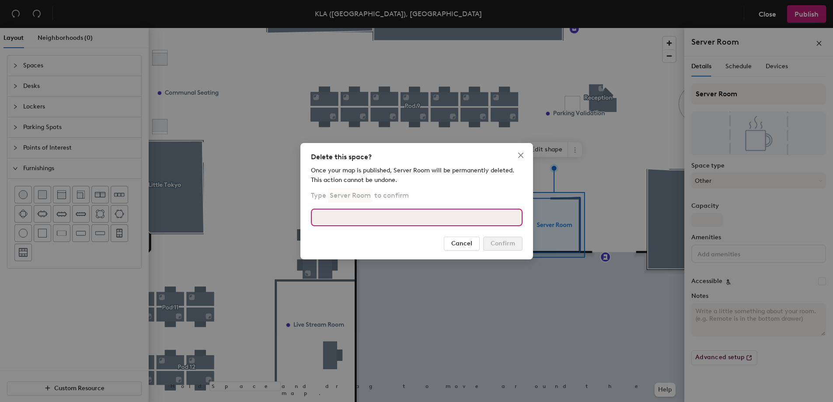
click at [396, 216] on input at bounding box center [417, 217] width 212 height 17
type input "A"
type input "Server Room"
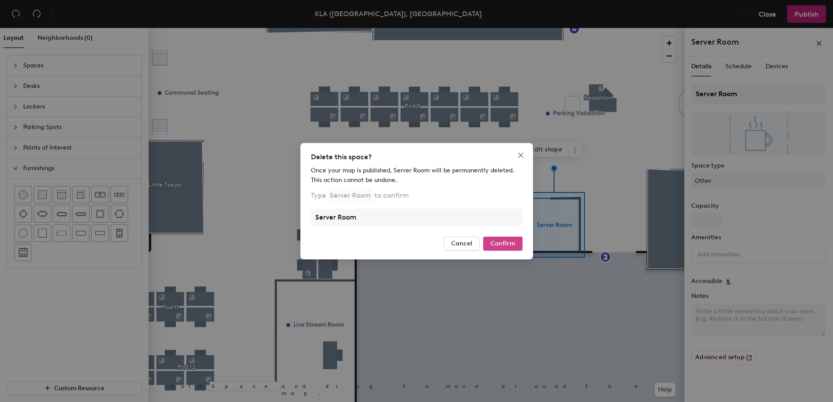
click at [503, 241] on span "Confirm" at bounding box center [503, 243] width 24 height 7
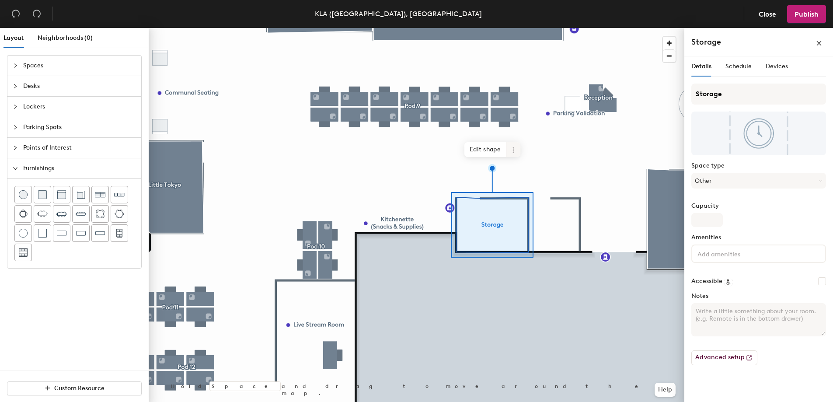
click at [510, 147] on icon at bounding box center [513, 150] width 7 height 7
click at [530, 202] on span "Delete" at bounding box center [545, 199] width 78 height 15
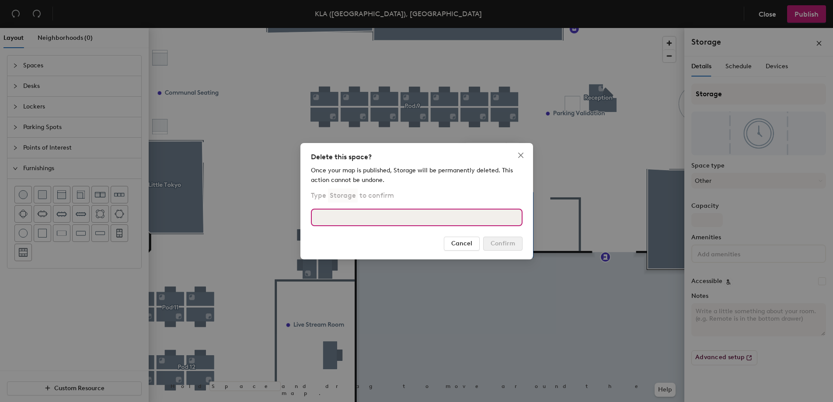
click at [434, 224] on input at bounding box center [417, 217] width 212 height 17
type input "Storage"
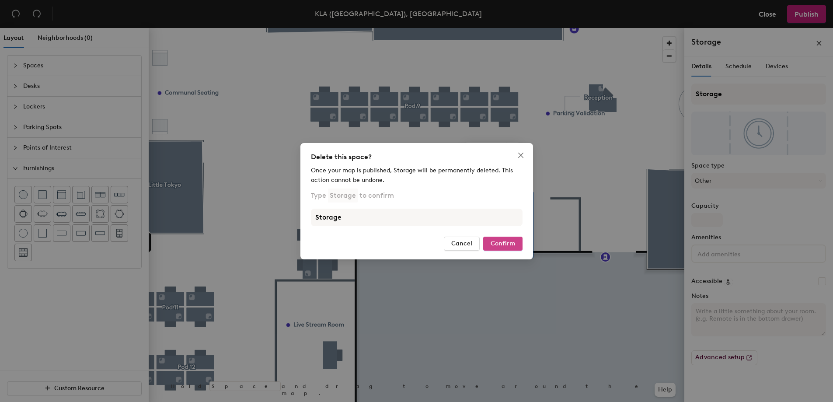
click at [500, 245] on span "Confirm" at bounding box center [503, 243] width 24 height 7
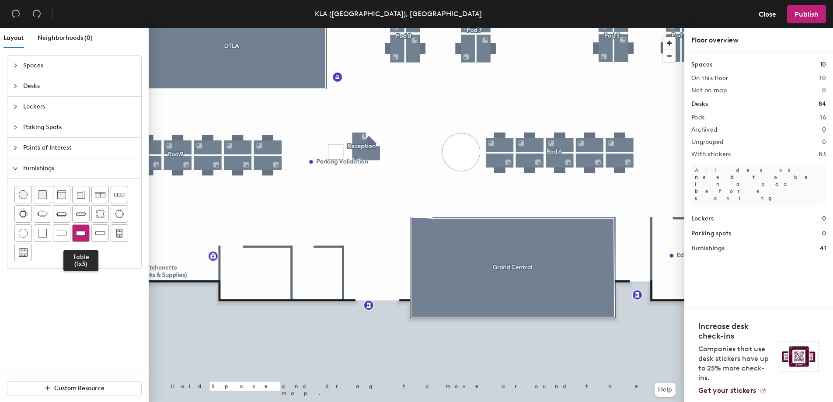
click at [79, 236] on img at bounding box center [81, 233] width 10 height 9
click at [83, 235] on img at bounding box center [81, 233] width 10 height 9
click at [385, 28] on div at bounding box center [417, 28] width 536 height 0
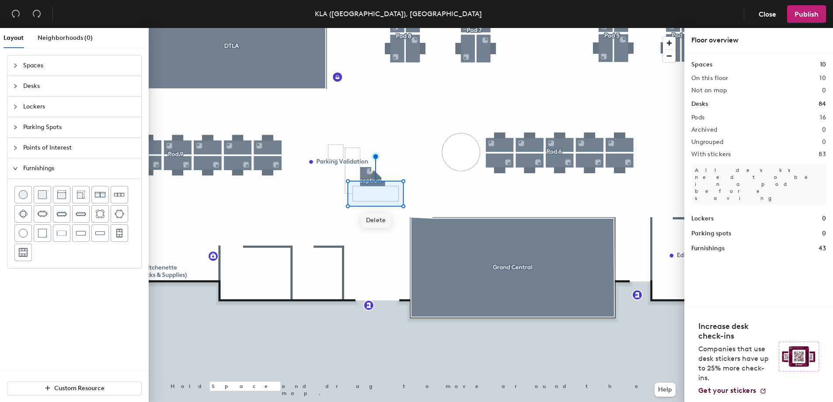
click at [374, 216] on span "Delete" at bounding box center [376, 220] width 31 height 15
click at [352, 28] on div at bounding box center [417, 28] width 536 height 0
click at [361, 217] on span "Delete" at bounding box center [353, 212] width 31 height 15
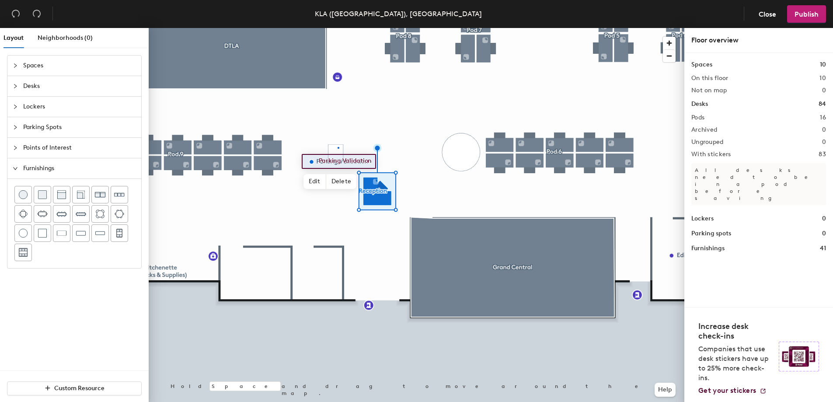
click at [338, 28] on div at bounding box center [417, 28] width 536 height 0
click at [339, 177] on span "Delete" at bounding box center [336, 178] width 31 height 15
click at [332, 28] on div at bounding box center [417, 28] width 536 height 0
click at [317, 28] on div at bounding box center [417, 28] width 536 height 0
click at [360, 28] on div at bounding box center [417, 28] width 536 height 0
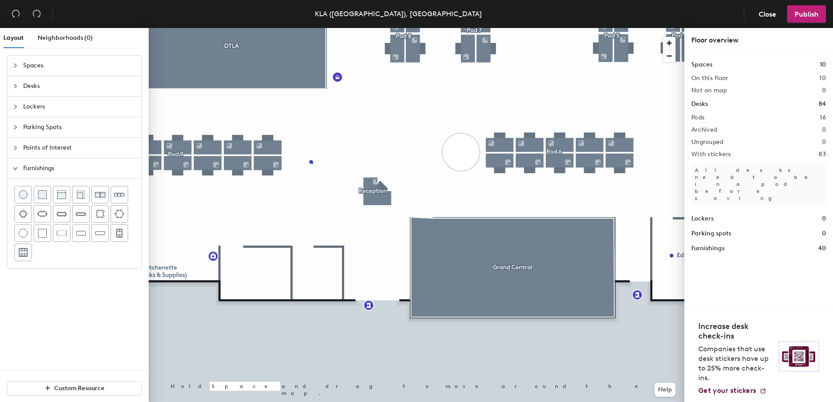
click at [311, 28] on div at bounding box center [417, 28] width 536 height 0
click at [364, 28] on div at bounding box center [417, 28] width 536 height 0
click at [380, 28] on div at bounding box center [417, 28] width 536 height 0
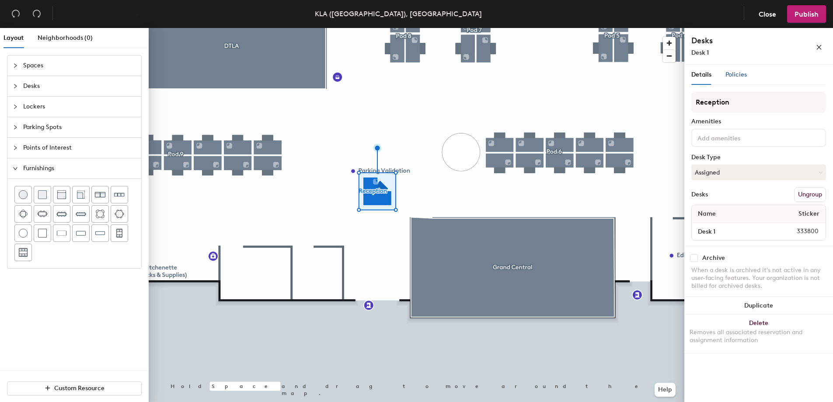
click at [734, 73] on span "Policies" at bounding box center [736, 74] width 21 height 7
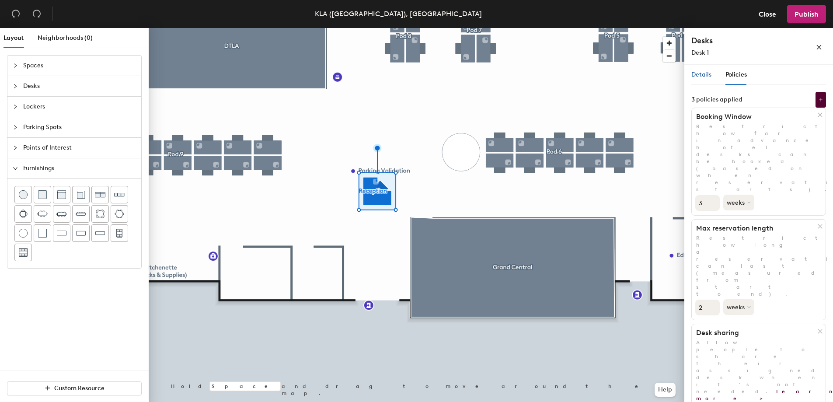
click at [703, 71] on span "Details" at bounding box center [702, 74] width 20 height 7
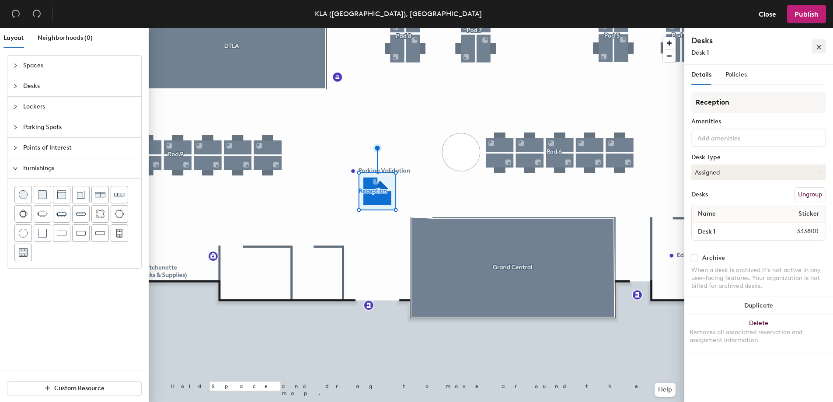
click at [820, 45] on icon "close" at bounding box center [819, 47] width 6 height 6
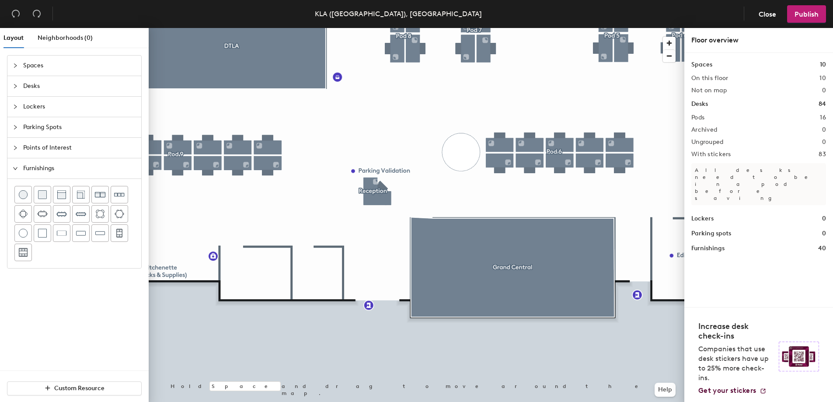
click at [496, 28] on div at bounding box center [417, 28] width 536 height 0
click at [379, 28] on div at bounding box center [417, 28] width 536 height 0
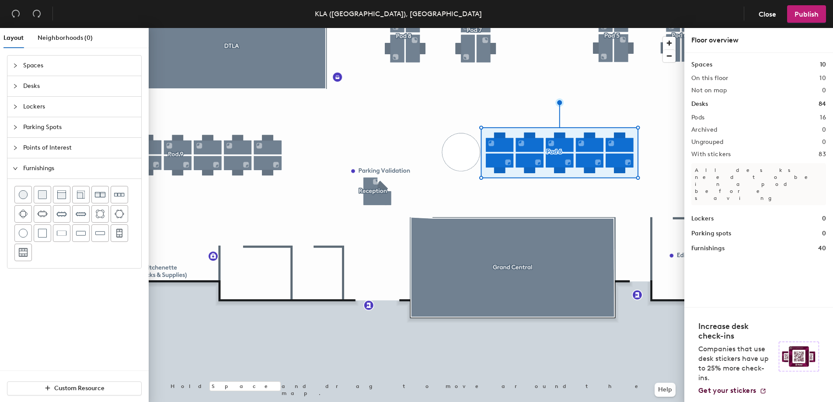
click at [476, 28] on div at bounding box center [417, 28] width 536 height 0
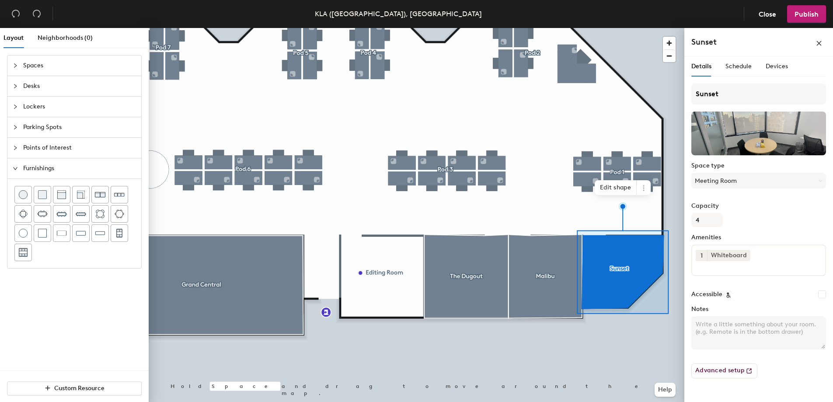
click at [518, 28] on div at bounding box center [417, 28] width 536 height 0
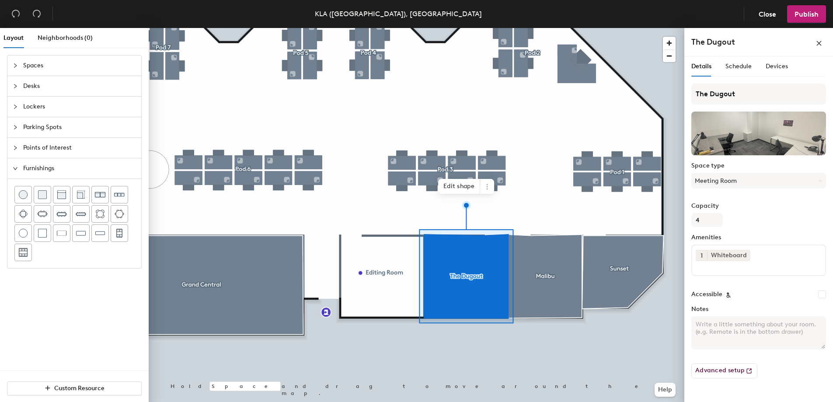
click at [769, 264] on input at bounding box center [735, 266] width 79 height 10
type input "moni"
click at [752, 280] on div "Monitor" at bounding box center [758, 287] width 133 height 21
click at [755, 282] on div "Monitor" at bounding box center [759, 287] width 132 height 13
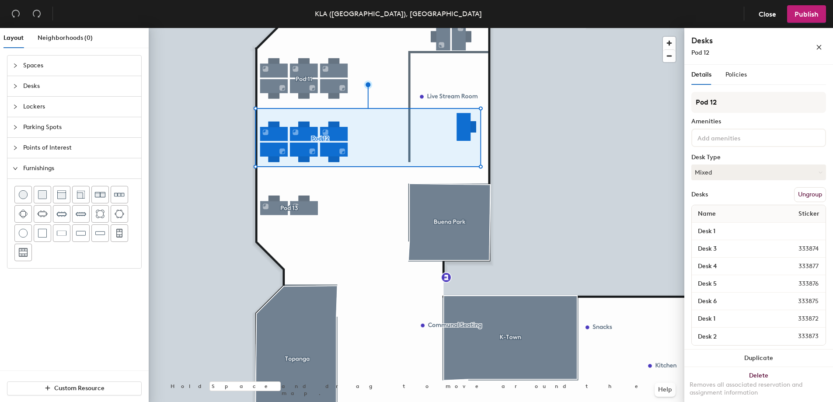
click at [541, 28] on div at bounding box center [417, 28] width 536 height 0
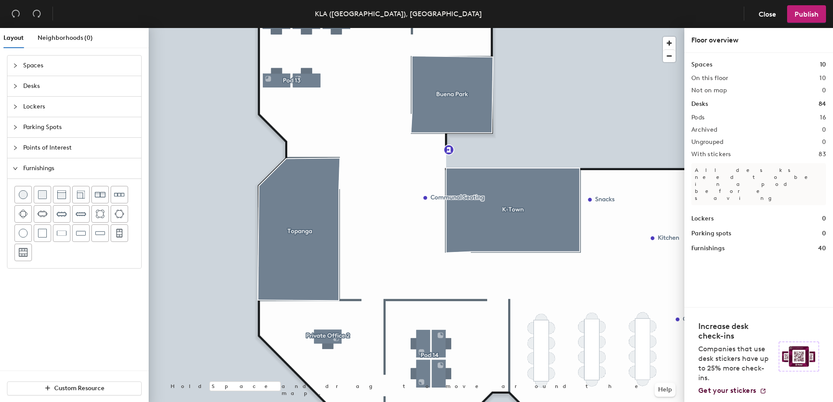
click at [433, 28] on div at bounding box center [417, 28] width 536 height 0
click at [455, 217] on span "Delete" at bounding box center [455, 217] width 31 height 15
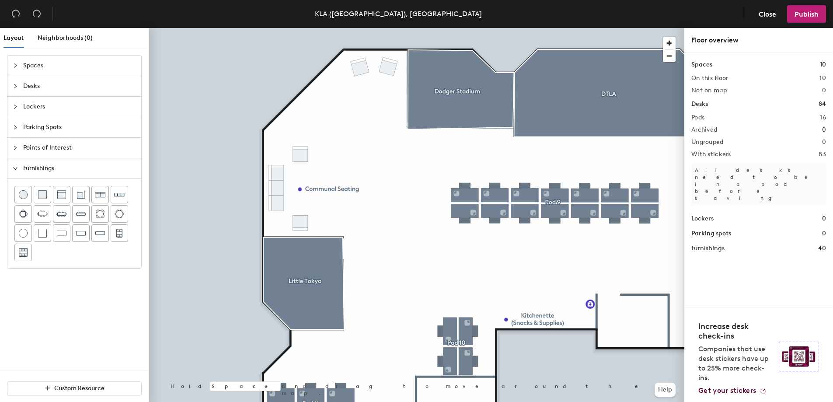
click at [325, 28] on div at bounding box center [417, 28] width 536 height 0
click at [335, 212] on span "Delete" at bounding box center [330, 209] width 31 height 15
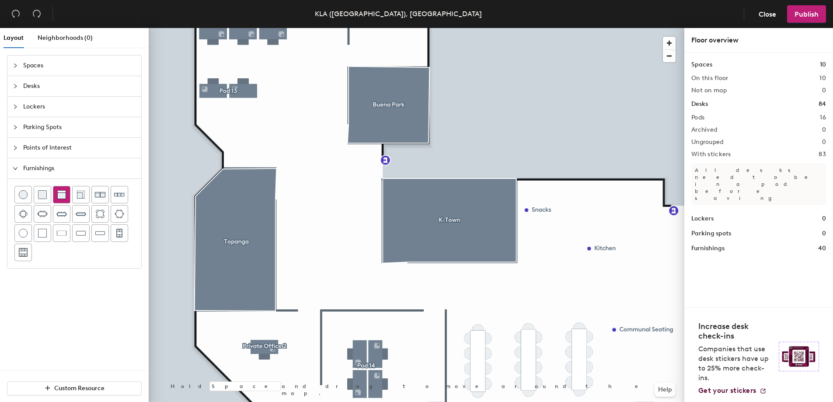
click at [63, 195] on img at bounding box center [61, 194] width 9 height 9
click at [62, 200] on div at bounding box center [61, 194] width 17 height 17
click at [370, 28] on div at bounding box center [417, 28] width 536 height 0
click at [323, 28] on div at bounding box center [417, 28] width 536 height 0
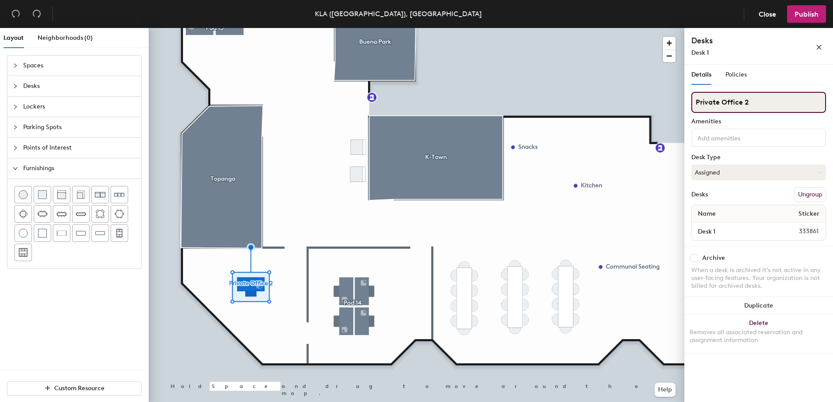
click at [754, 102] on input "Private Office 2" at bounding box center [759, 102] width 135 height 21
type input "Private Office"
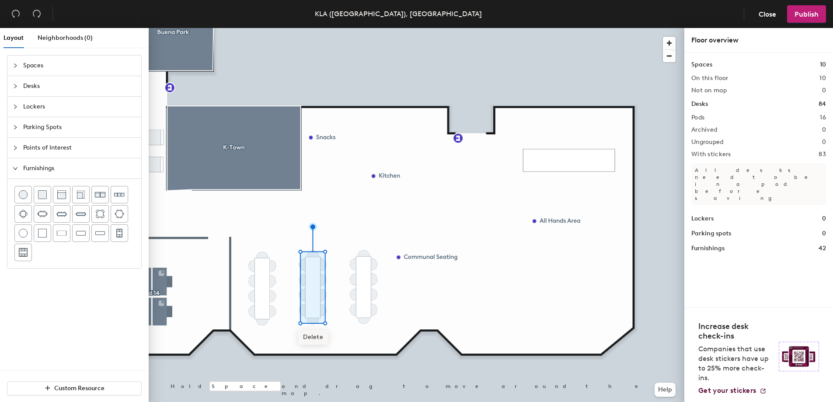
click at [317, 338] on span "Delete" at bounding box center [313, 337] width 31 height 15
click at [366, 339] on span "Delete" at bounding box center [364, 336] width 31 height 15
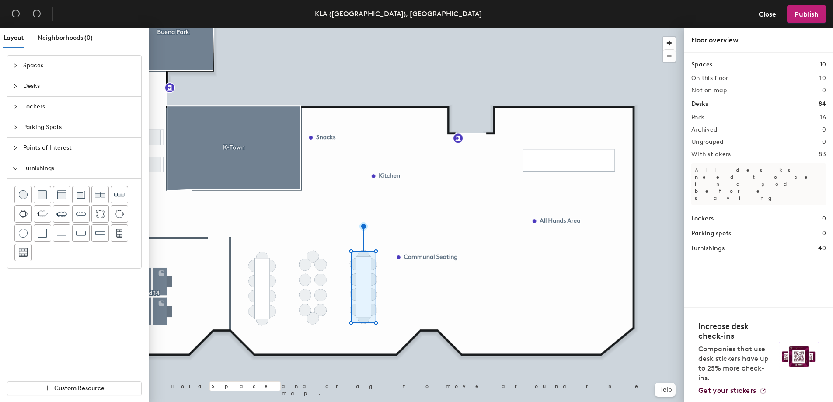
click at [364, 28] on div at bounding box center [417, 28] width 536 height 0
click at [353, 28] on div at bounding box center [417, 28] width 536 height 0
click at [365, 342] on span "Delete" at bounding box center [364, 343] width 31 height 15
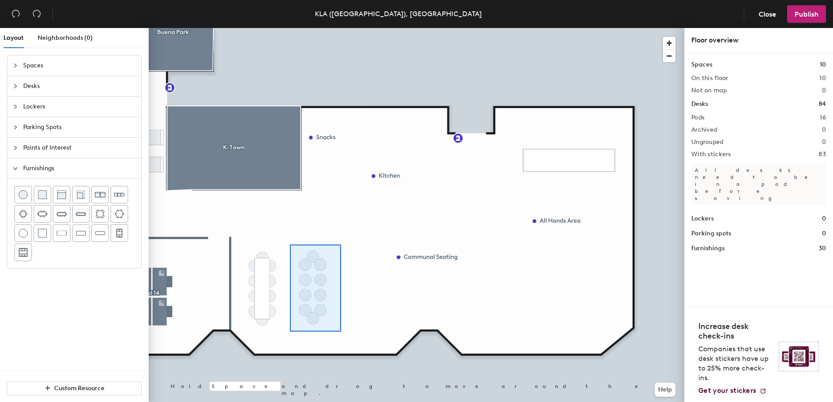
click at [290, 28] on div at bounding box center [417, 28] width 536 height 0
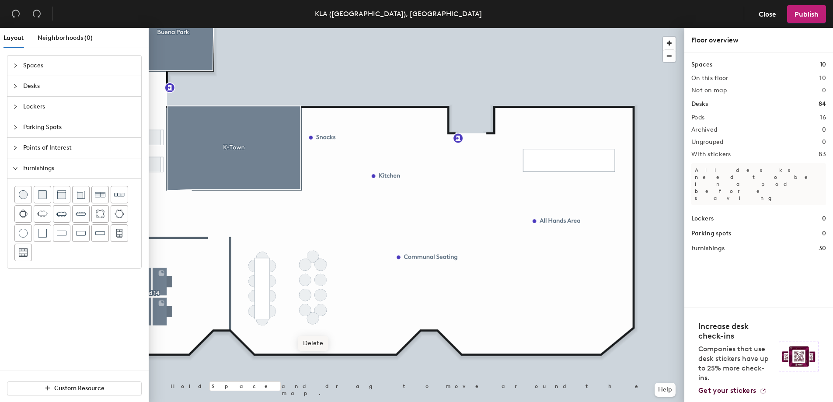
click at [309, 340] on span "Delete" at bounding box center [313, 343] width 31 height 15
click at [60, 215] on img at bounding box center [61, 214] width 10 height 10
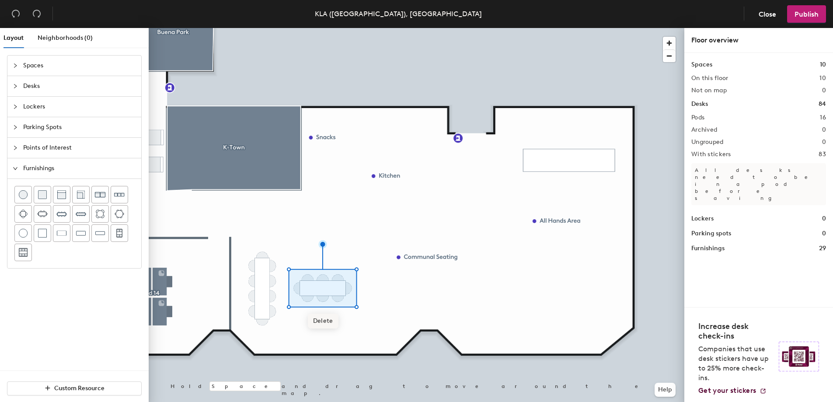
click at [325, 320] on span "Delete" at bounding box center [323, 321] width 31 height 15
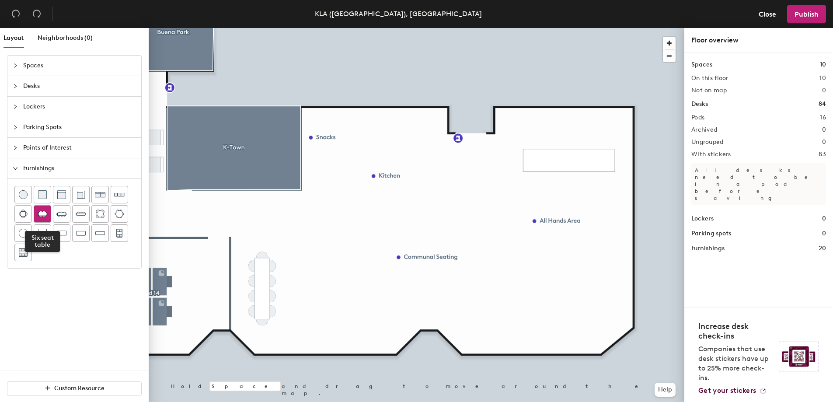
click at [43, 216] on img at bounding box center [42, 214] width 10 height 9
click at [331, 326] on span "Delete" at bounding box center [327, 327] width 31 height 15
click at [67, 215] on div at bounding box center [61, 214] width 17 height 17
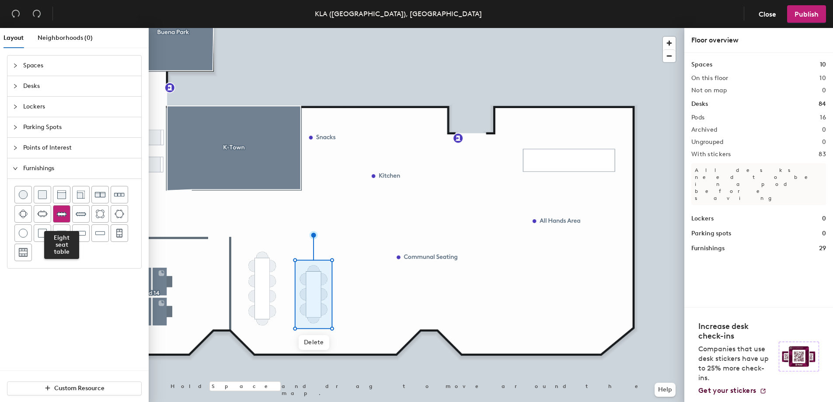
click at [67, 213] on div at bounding box center [61, 214] width 17 height 17
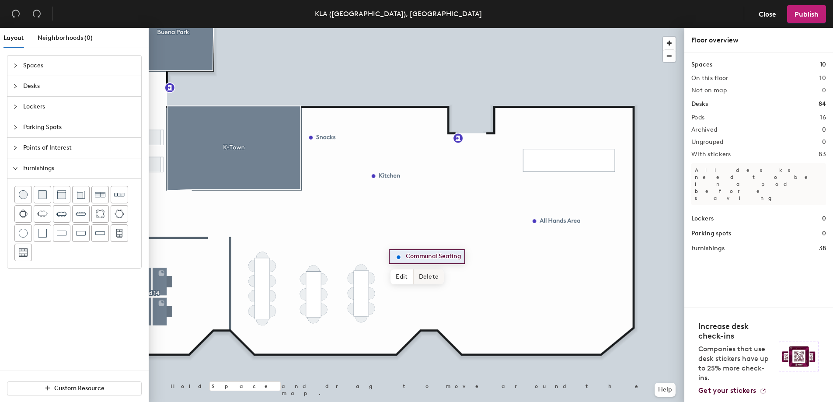
click at [429, 275] on span "Delete" at bounding box center [429, 276] width 31 height 15
click at [115, 195] on img at bounding box center [119, 194] width 10 height 10
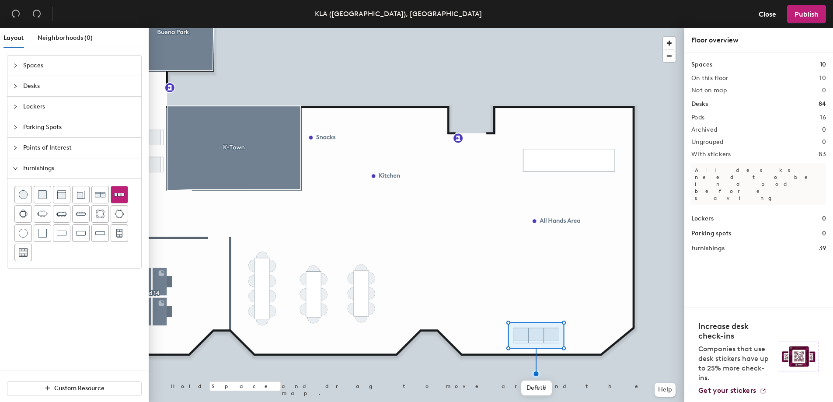
click at [117, 195] on img at bounding box center [119, 194] width 10 height 10
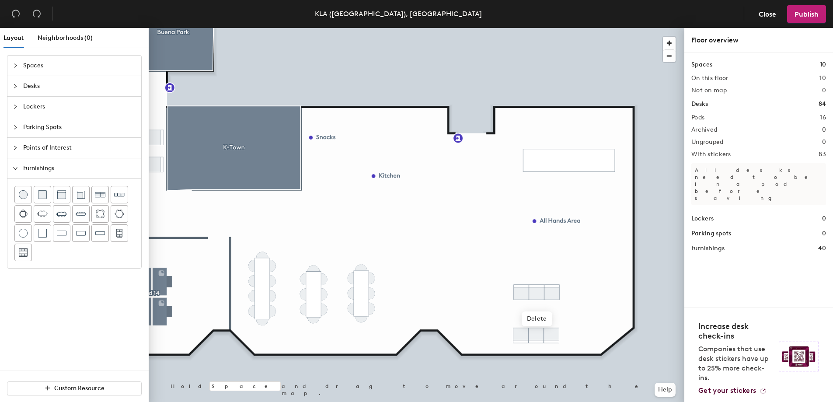
click at [561, 28] on div at bounding box center [417, 28] width 536 height 0
click at [563, 238] on span "Delete" at bounding box center [564, 241] width 31 height 15
click at [345, 154] on span "Delete" at bounding box center [341, 157] width 31 height 15
click at [394, 28] on div at bounding box center [417, 28] width 536 height 0
click at [574, 28] on div at bounding box center [417, 28] width 536 height 0
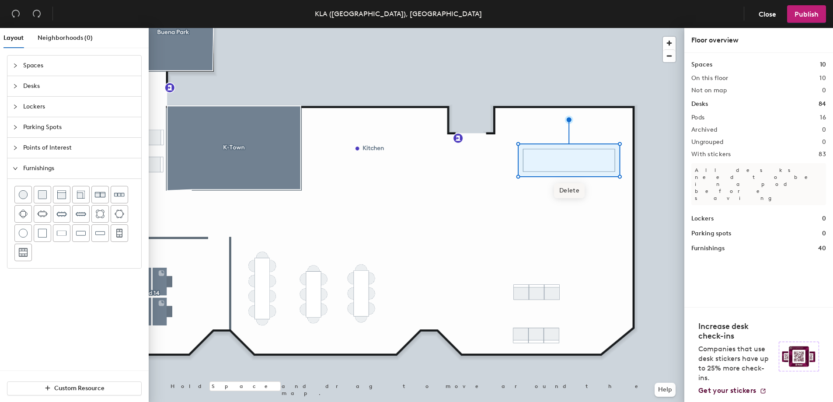
click at [570, 191] on span "Delete" at bounding box center [569, 190] width 31 height 15
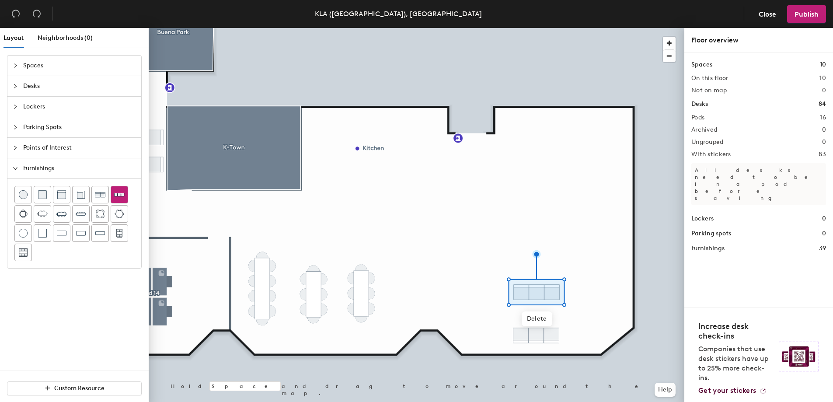
click at [113, 197] on div at bounding box center [119, 194] width 17 height 17
click at [126, 197] on div at bounding box center [119, 194] width 17 height 17
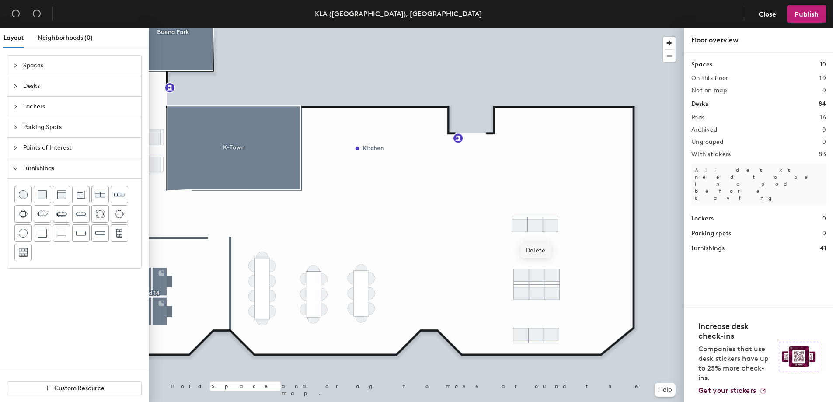
click at [538, 246] on span "Delete" at bounding box center [536, 250] width 31 height 15
click at [562, 28] on div at bounding box center [417, 28] width 536 height 0
click at [564, 28] on div at bounding box center [417, 28] width 536 height 0
click at [64, 199] on img at bounding box center [61, 194] width 9 height 9
click at [61, 196] on img at bounding box center [61, 194] width 9 height 9
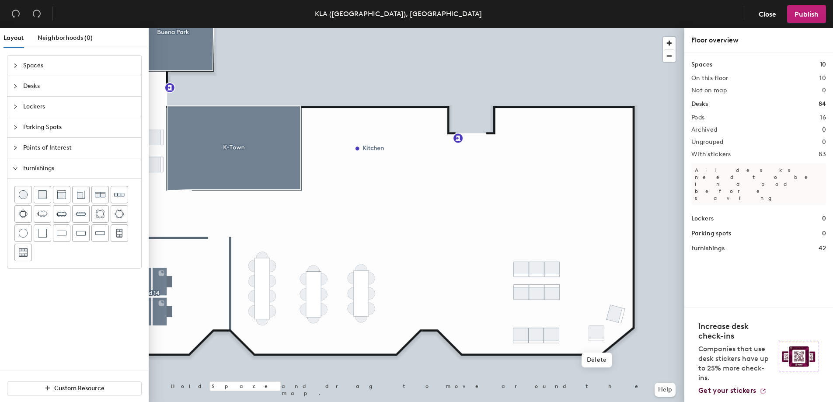
click at [639, 28] on div at bounding box center [417, 28] width 536 height 0
click at [591, 28] on div at bounding box center [417, 28] width 536 height 0
click at [67, 196] on div at bounding box center [61, 194] width 17 height 17
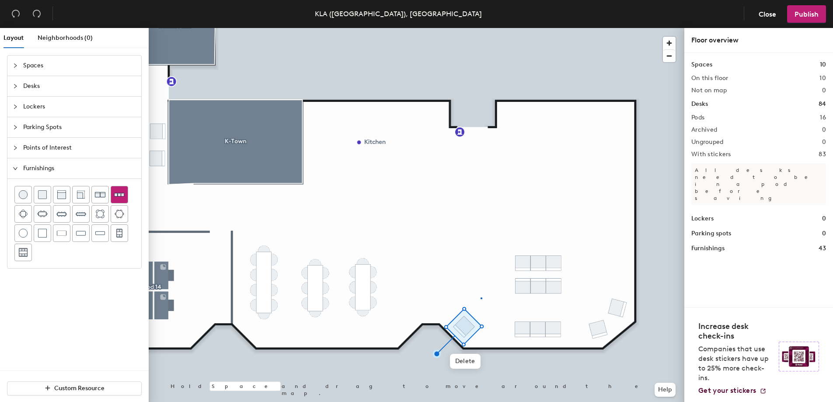
click at [481, 28] on div at bounding box center [417, 28] width 536 height 0
click at [102, 194] on img at bounding box center [100, 194] width 10 height 10
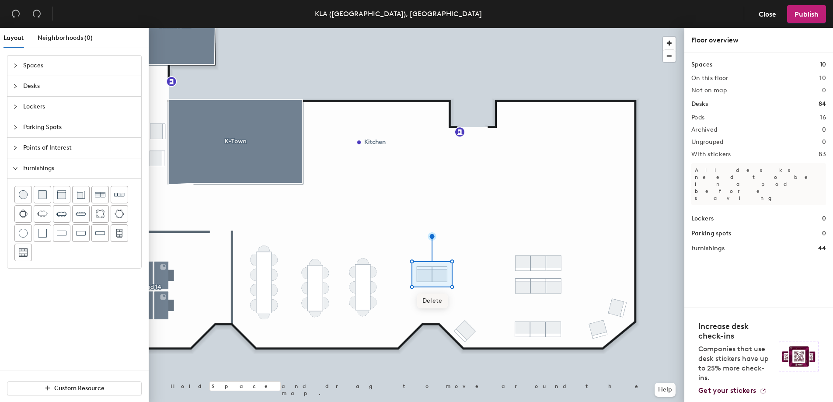
click at [437, 300] on span "Delete" at bounding box center [432, 301] width 31 height 15
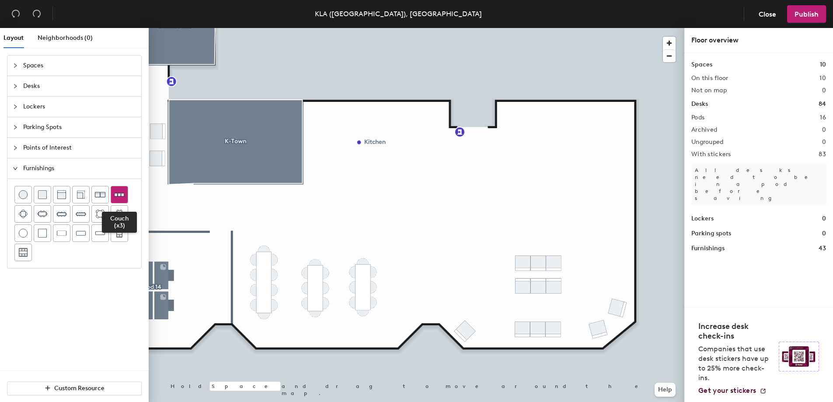
click at [125, 193] on div at bounding box center [119, 194] width 17 height 17
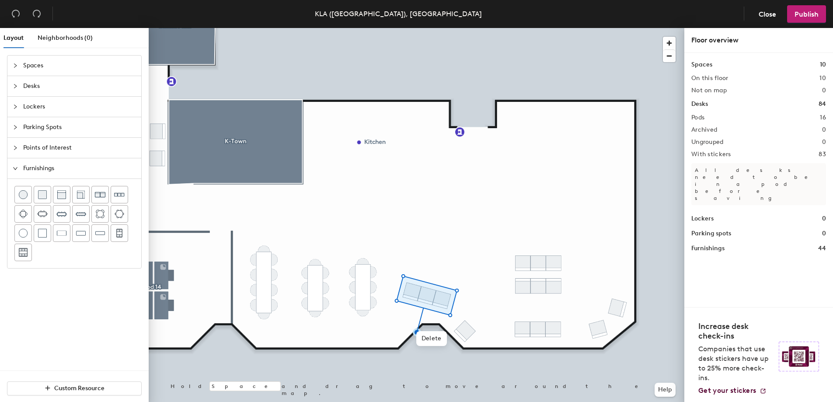
click at [470, 28] on div at bounding box center [417, 28] width 536 height 0
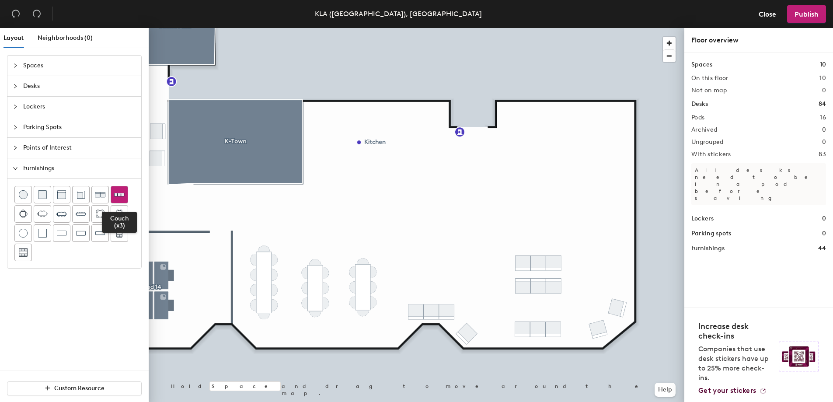
click at [122, 193] on img at bounding box center [119, 194] width 10 height 10
click at [63, 193] on img at bounding box center [61, 194] width 9 height 9
click at [598, 28] on div at bounding box center [417, 28] width 536 height 0
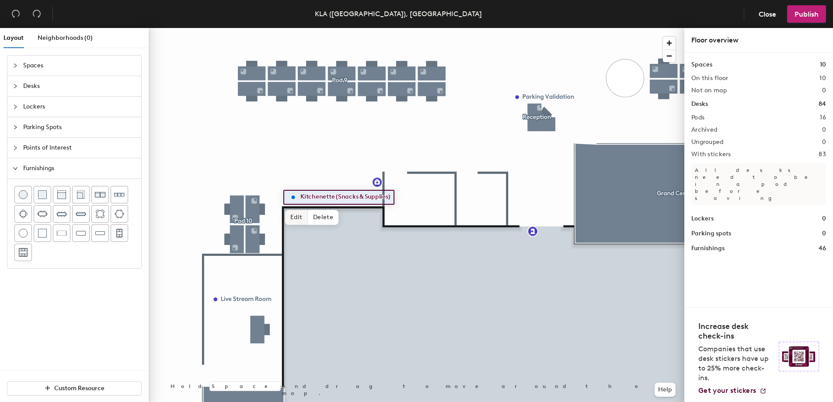
click at [304, 213] on span "Edit" at bounding box center [296, 217] width 23 height 15
click at [340, 199] on input "Kitchenette (Snacks & Supplies)" at bounding box center [347, 197] width 98 height 12
click at [403, 206] on div "Kitchenette (Snacks & Supplies) Done Hold Space and drag to move around the map…" at bounding box center [417, 216] width 536 height 377
type input "Kitchenette"
click at [311, 211] on span "Done" at bounding box center [316, 217] width 26 height 15
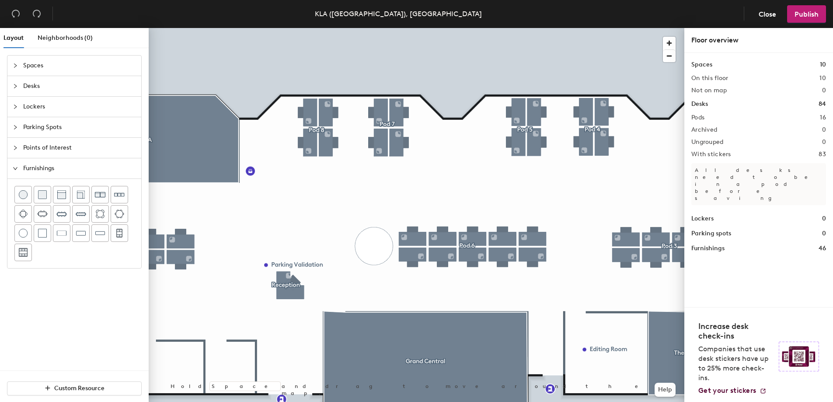
click at [47, 143] on span "Points of Interest" at bounding box center [79, 148] width 113 height 20
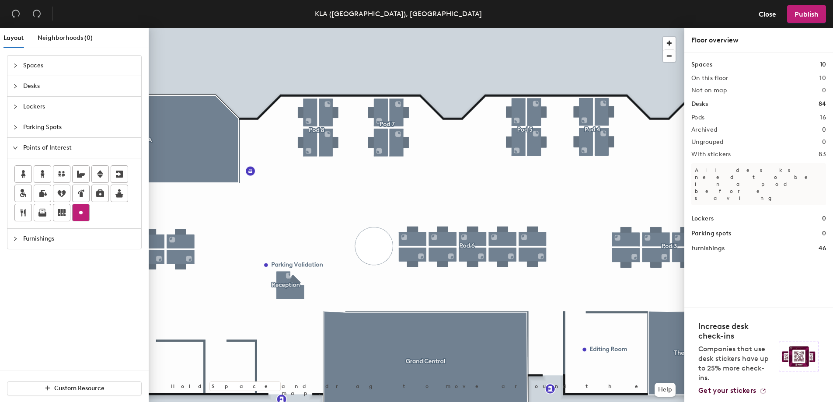
click at [82, 209] on icon at bounding box center [81, 212] width 10 height 10
type input "Office Supply Area"
click at [252, 28] on div at bounding box center [417, 28] width 536 height 0
click at [368, 28] on div at bounding box center [417, 28] width 536 height 0
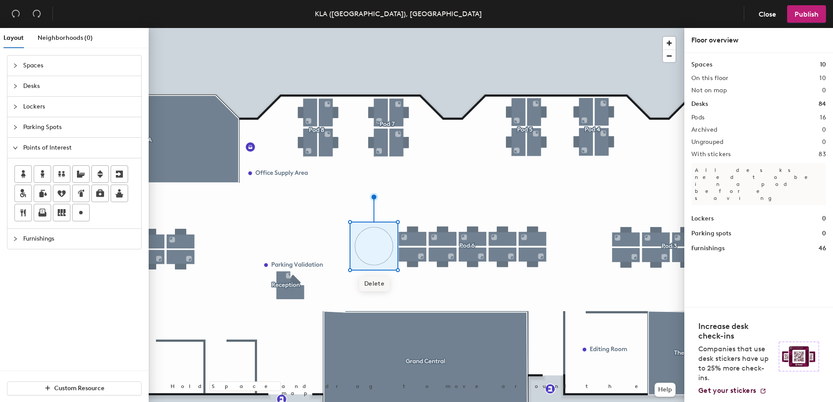
click at [373, 281] on span "Delete" at bounding box center [374, 283] width 31 height 15
click at [39, 69] on span "Spaces" at bounding box center [79, 66] width 113 height 20
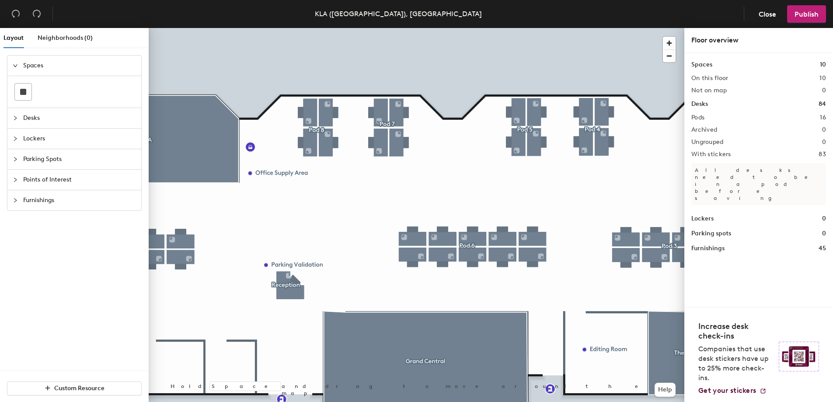
click at [36, 66] on span "Spaces" at bounding box center [79, 66] width 113 height 20
click at [44, 172] on span "Furnishings" at bounding box center [79, 168] width 113 height 20
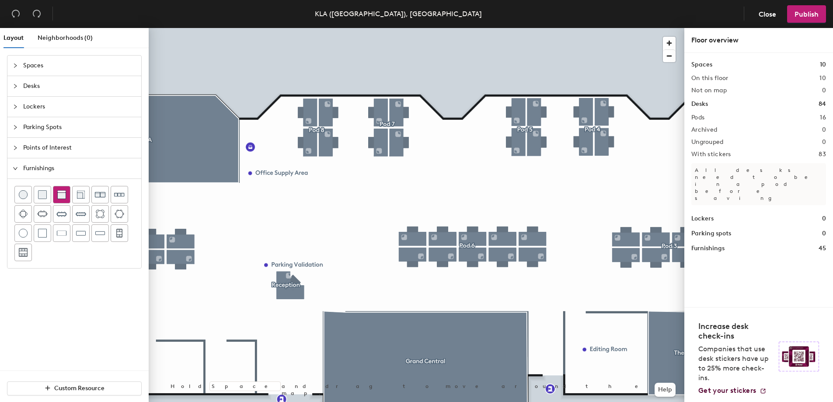
click at [63, 195] on img at bounding box center [61, 194] width 9 height 9
click at [65, 197] on img at bounding box center [61, 194] width 9 height 9
click at [422, 28] on div at bounding box center [417, 28] width 536 height 0
click at [388, 28] on div at bounding box center [417, 28] width 536 height 0
click at [381, 28] on div at bounding box center [417, 28] width 536 height 0
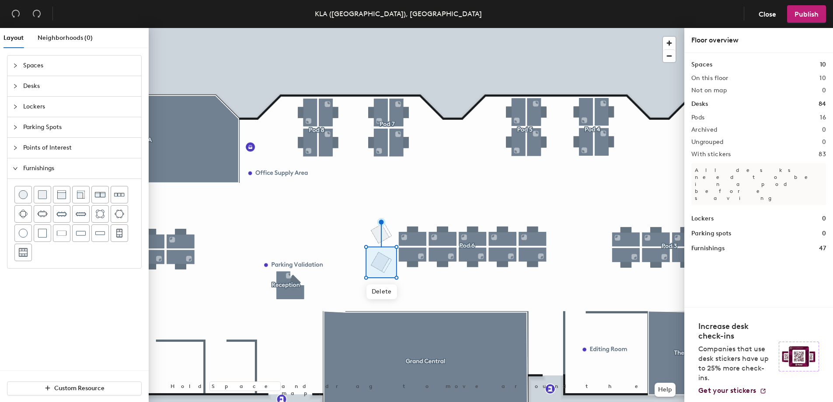
click at [357, 28] on div at bounding box center [417, 28] width 536 height 0
click at [404, 28] on div at bounding box center [417, 28] width 536 height 0
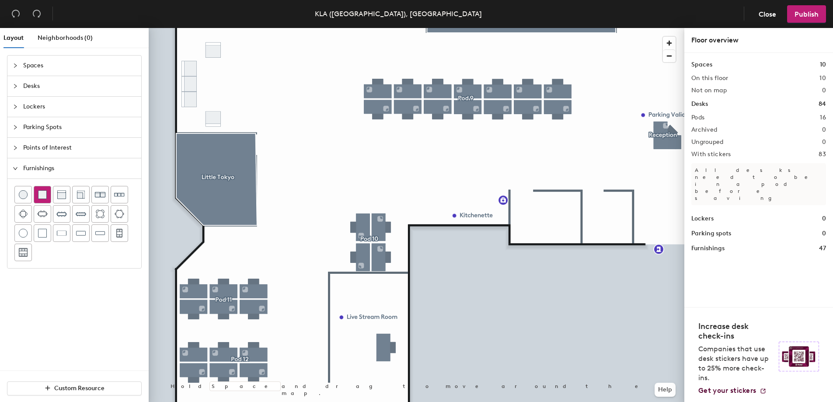
click at [43, 195] on img at bounding box center [42, 194] width 9 height 9
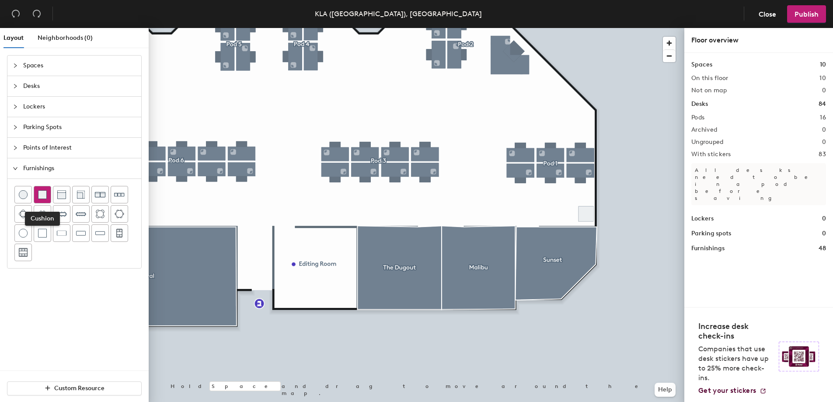
click at [44, 198] on img at bounding box center [42, 194] width 9 height 9
click at [40, 189] on div at bounding box center [42, 194] width 17 height 17
click at [40, 195] on img at bounding box center [42, 194] width 9 height 9
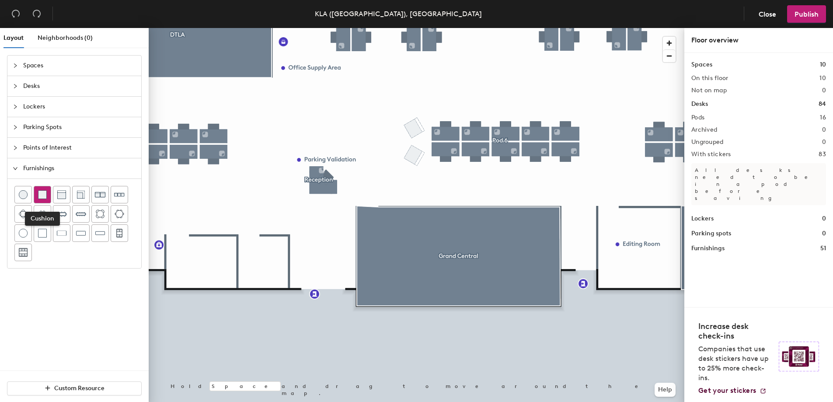
click at [41, 198] on img at bounding box center [42, 194] width 9 height 9
click at [41, 189] on div at bounding box center [42, 194] width 17 height 17
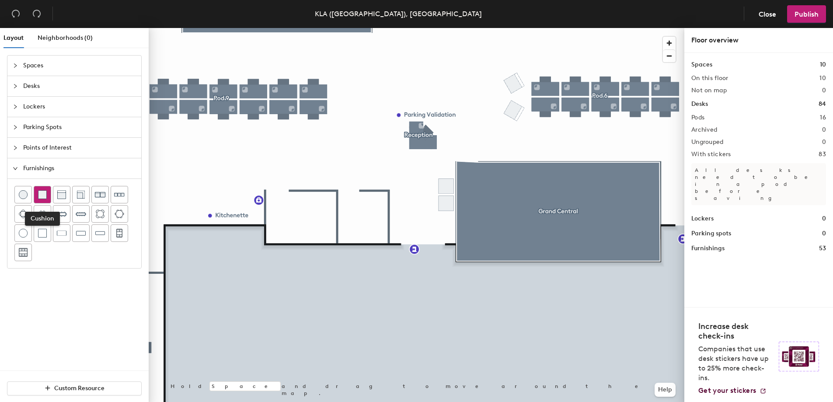
click at [38, 192] on img at bounding box center [42, 194] width 9 height 9
click at [36, 195] on div at bounding box center [42, 194] width 17 height 17
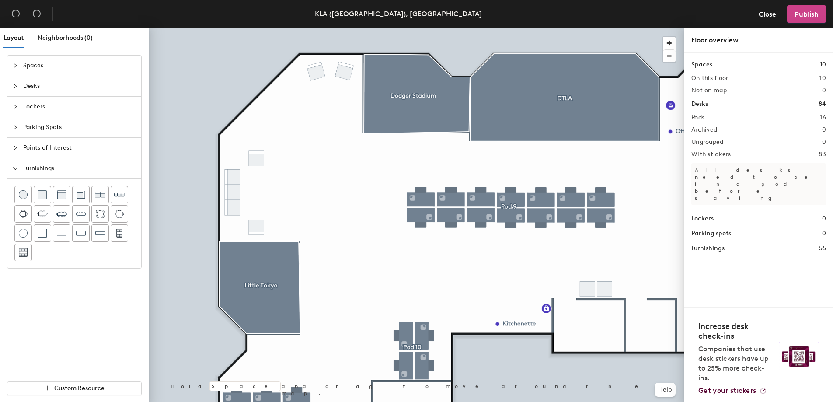
click at [801, 9] on button "Publish" at bounding box center [806, 13] width 39 height 17
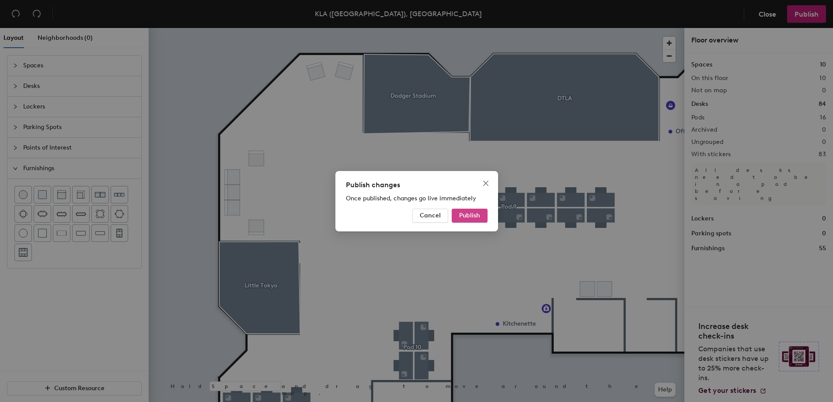
click at [484, 209] on button "Publish" at bounding box center [470, 216] width 36 height 14
